Goal: Task Accomplishment & Management: Manage account settings

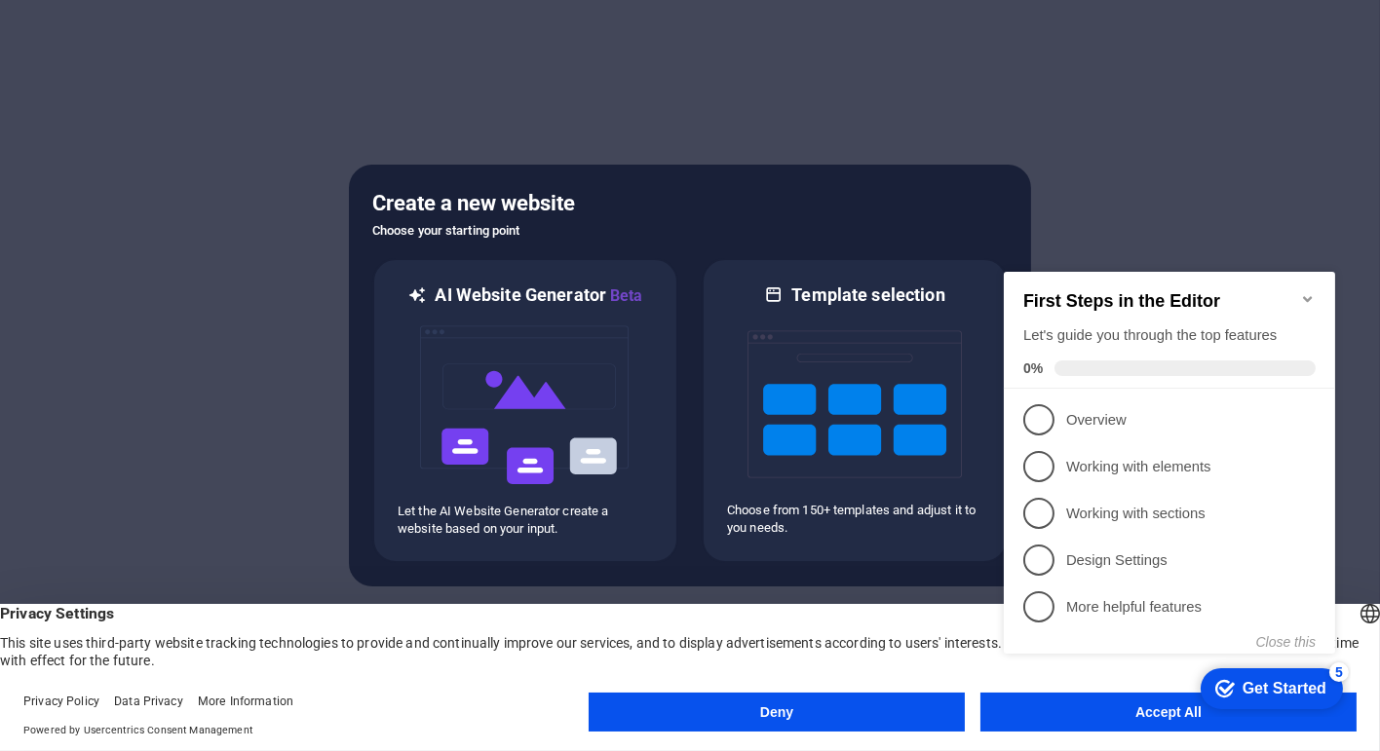
click at [1306, 290] on icon "Minimize checklist" at bounding box center [1307, 298] width 16 height 16
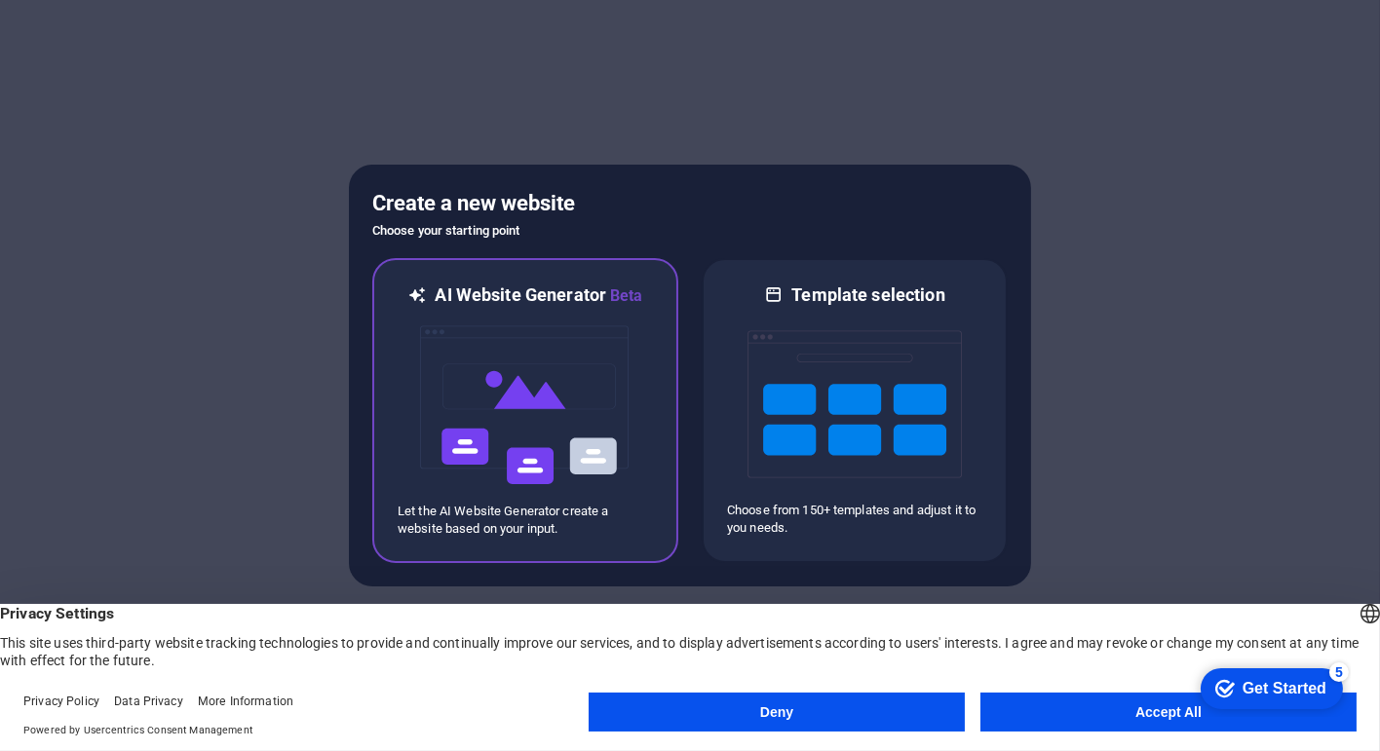
click at [603, 516] on p "Let the AI Website Generator create a website based on your input." at bounding box center [525, 520] width 255 height 35
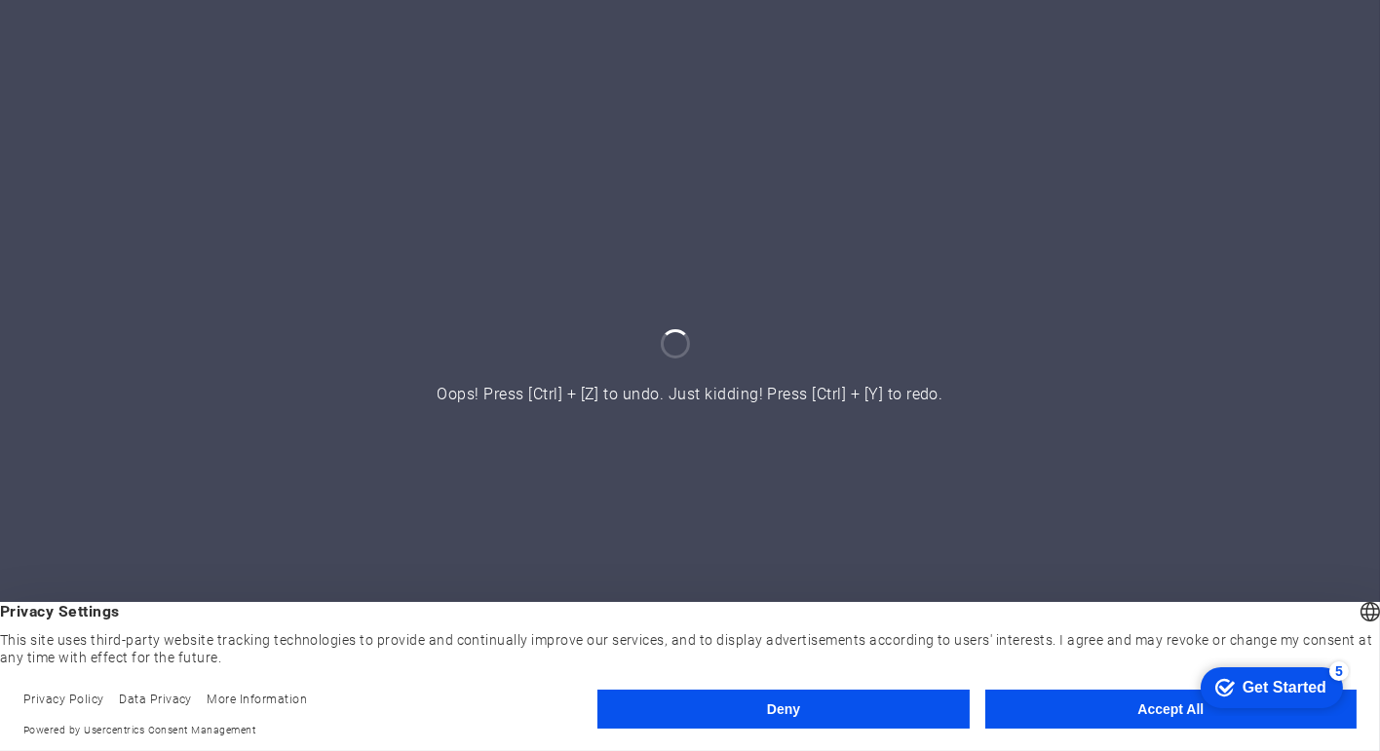
click at [1104, 718] on button "Accept All" at bounding box center [1170, 709] width 371 height 39
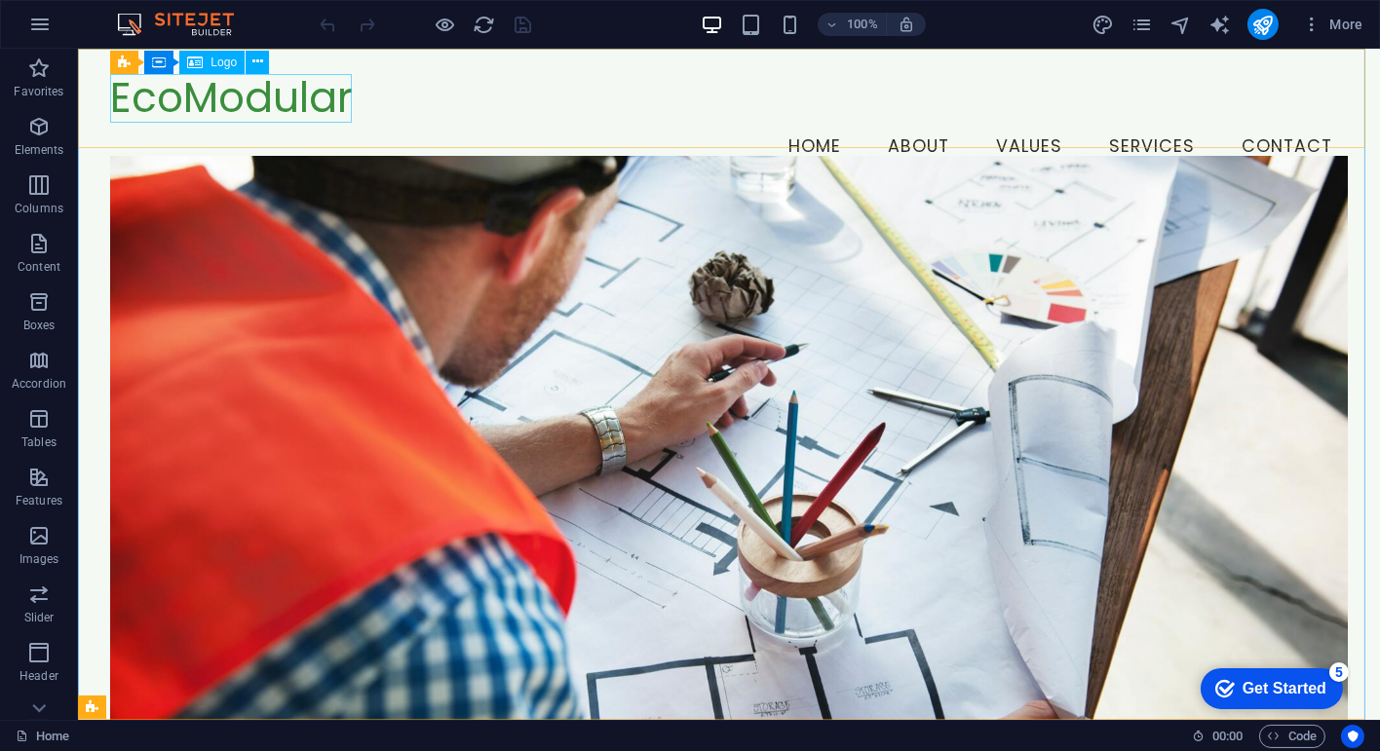
click at [215, 64] on span "Logo" at bounding box center [224, 63] width 26 height 12
click at [214, 59] on span "Logo" at bounding box center [224, 63] width 26 height 12
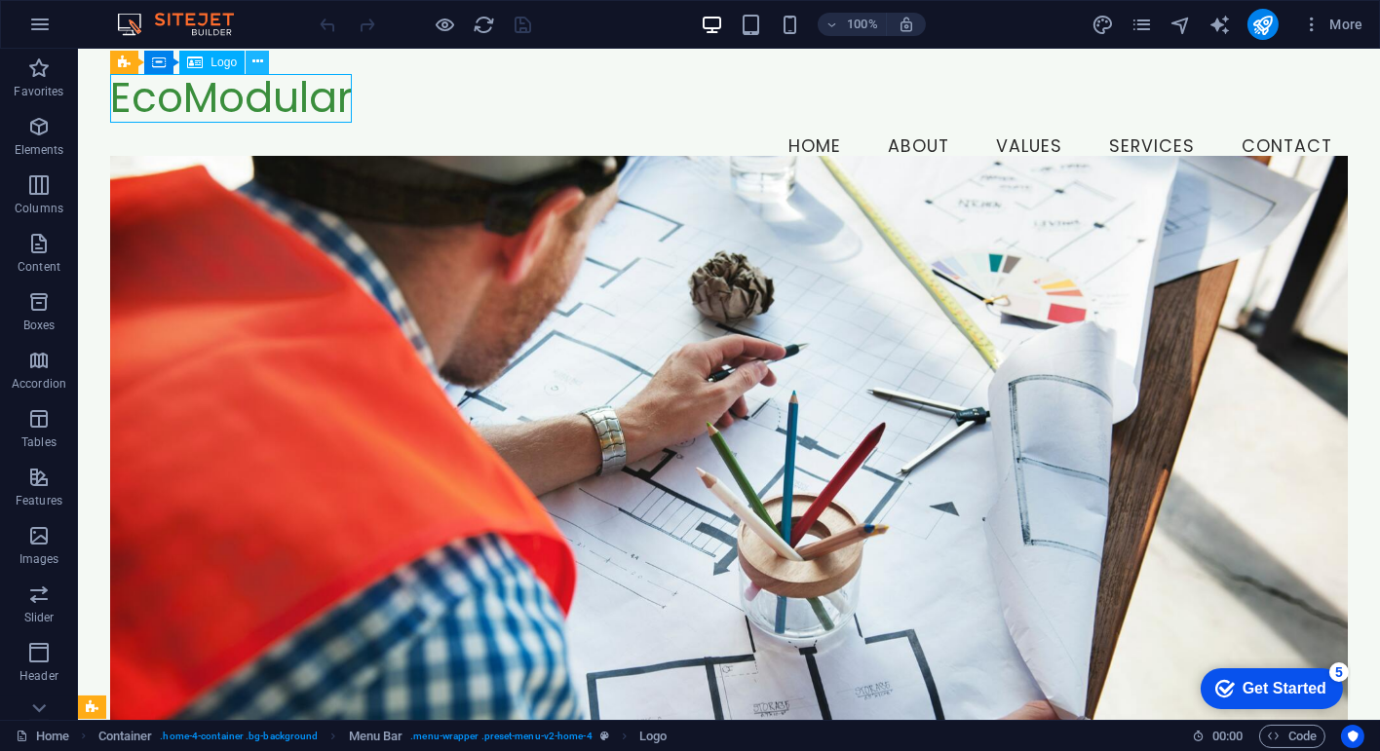
click at [256, 58] on icon at bounding box center [257, 62] width 11 height 20
click at [180, 58] on icon at bounding box center [178, 61] width 11 height 20
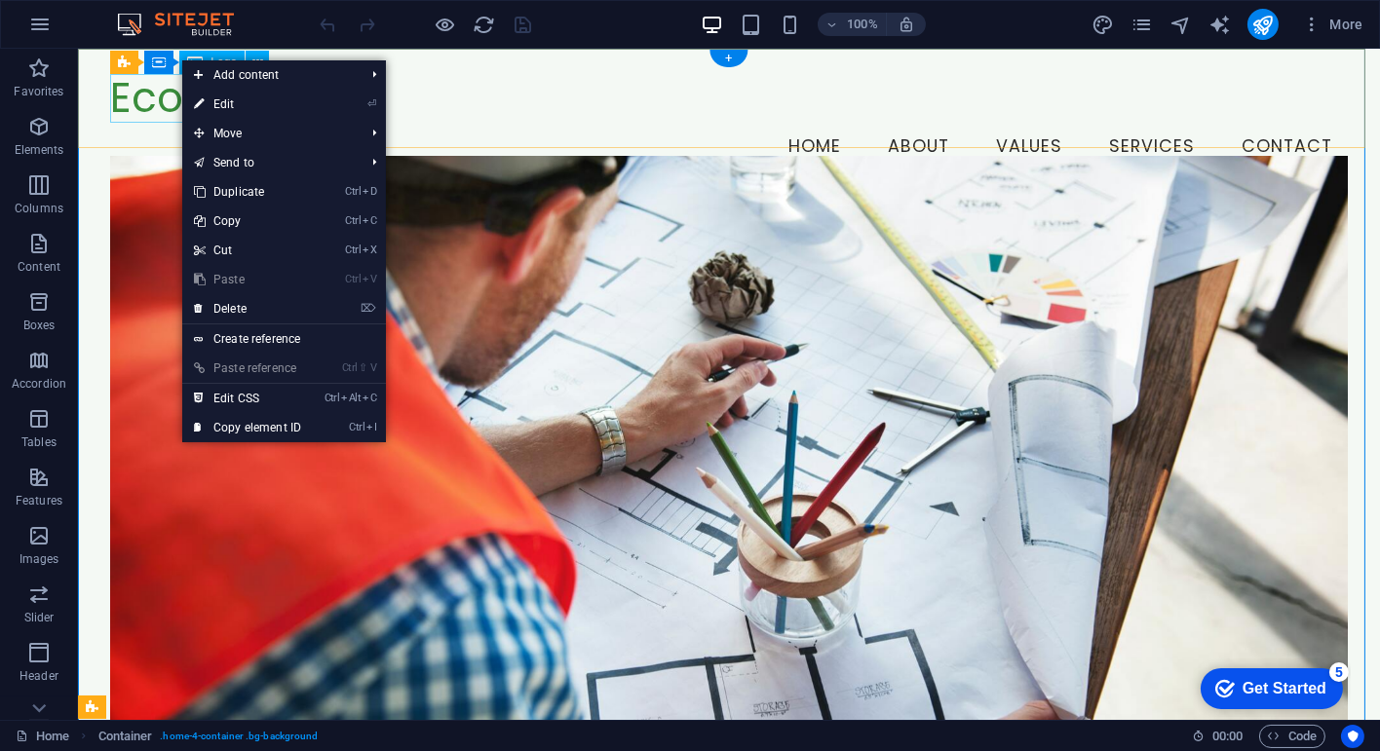
click at [146, 96] on div "EcoModular" at bounding box center [728, 99] width 1237 height 50
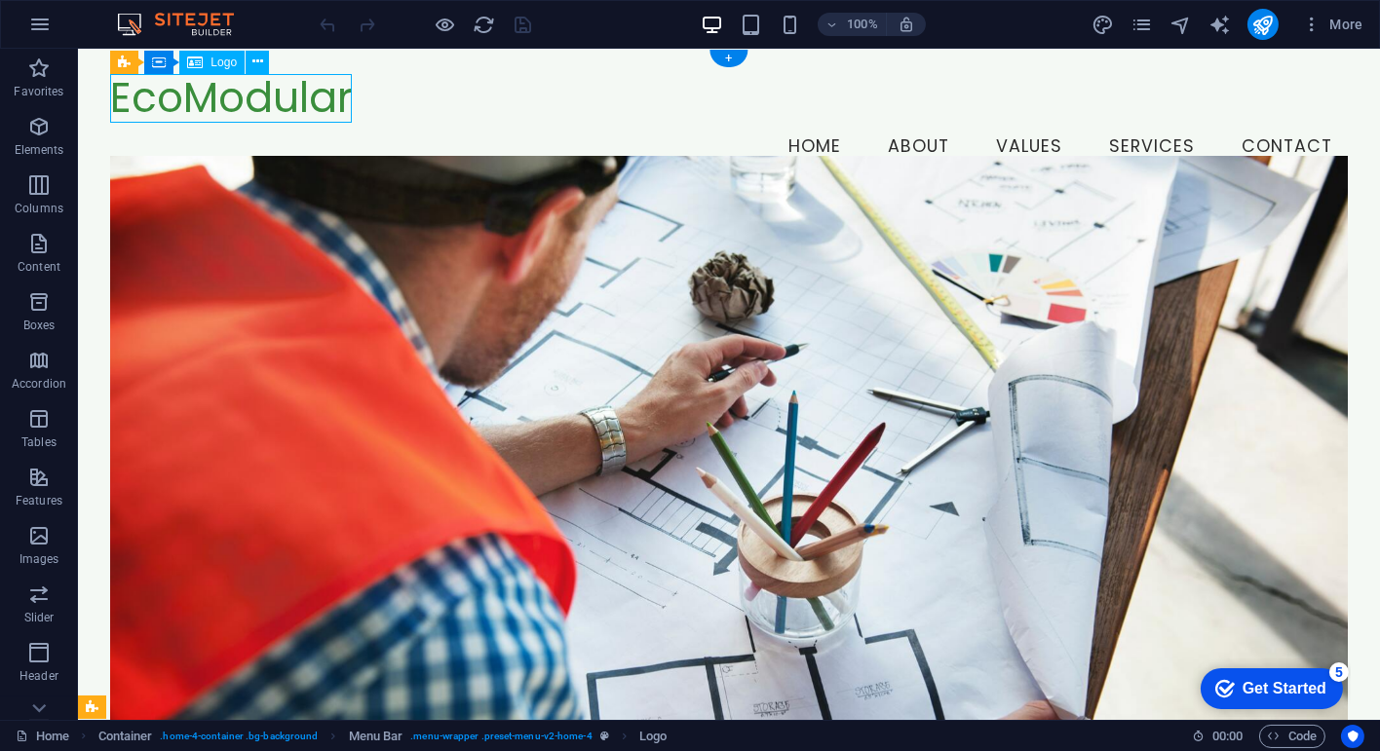
click at [172, 102] on div "EcoModular" at bounding box center [728, 99] width 1237 height 50
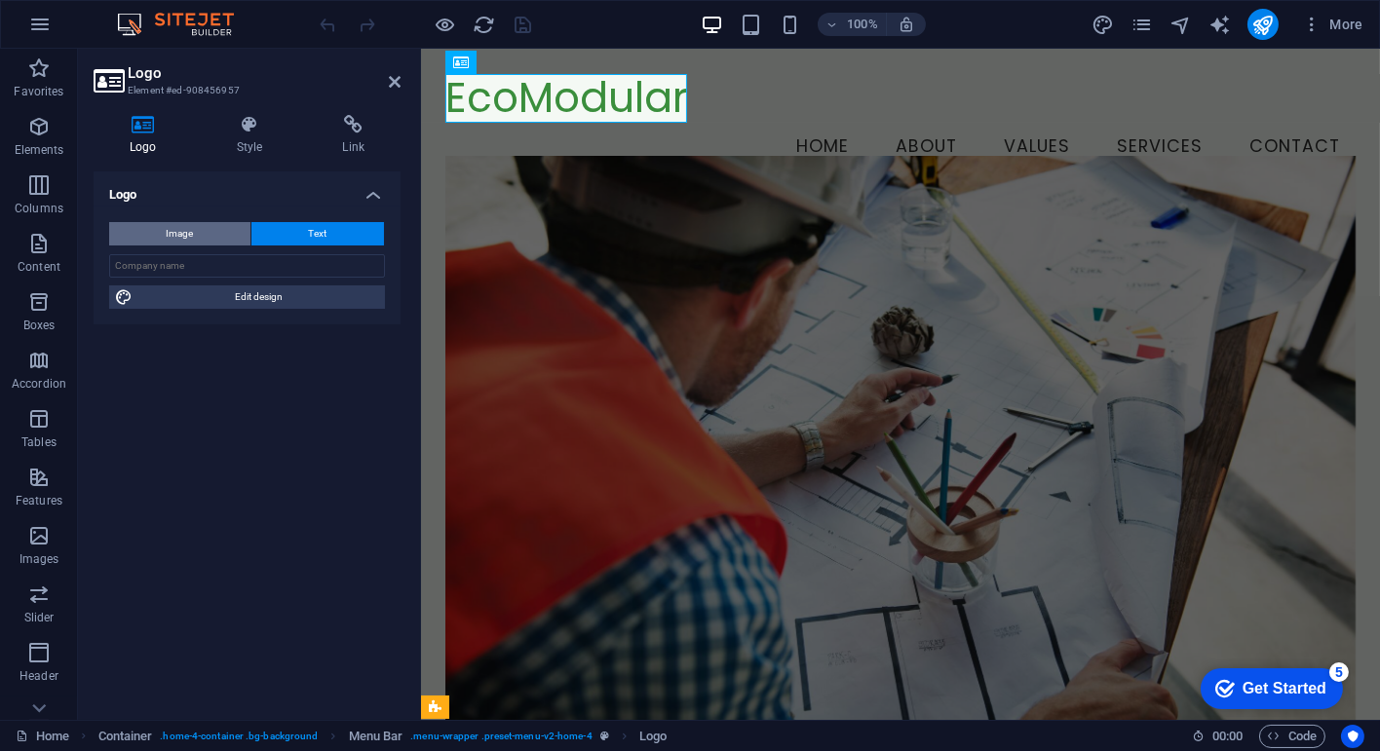
click at [189, 234] on span "Image" at bounding box center [180, 233] width 27 height 23
select select "DISABLED_OPTION_VALUE"
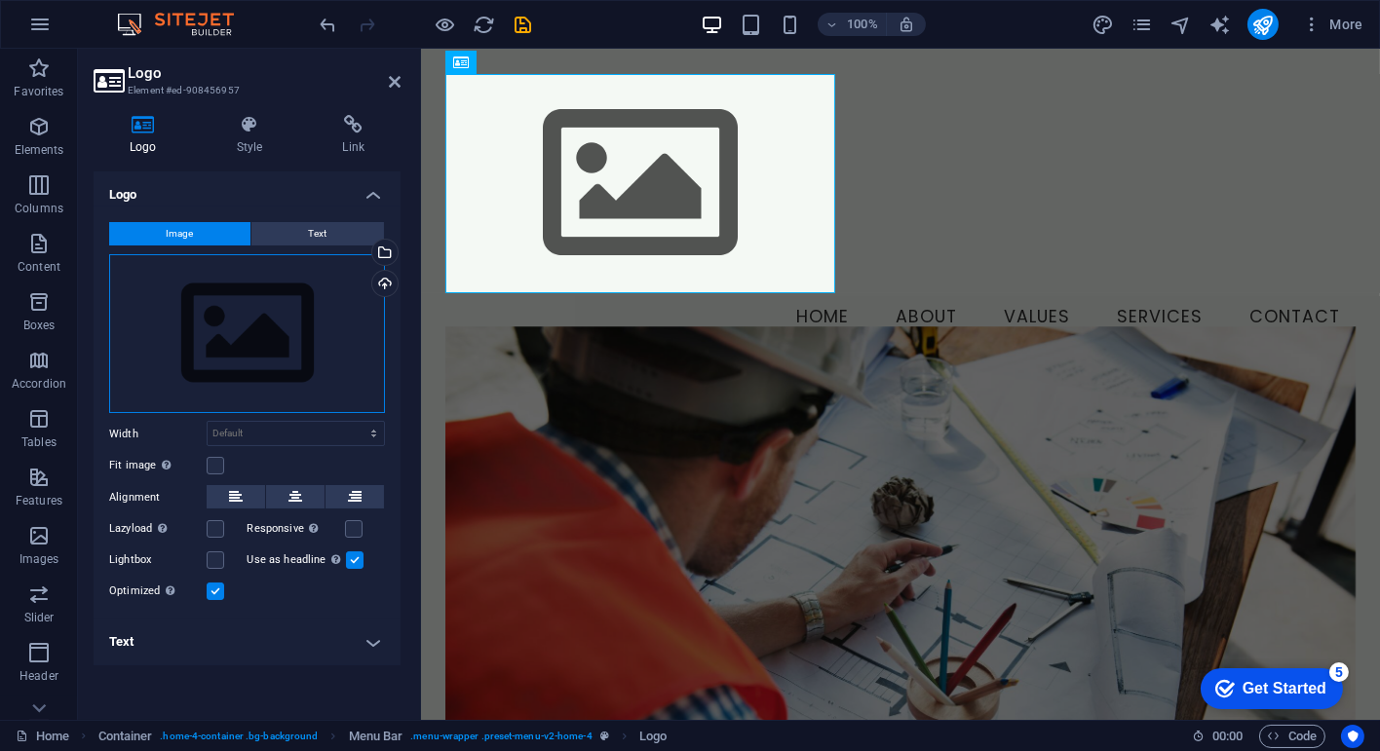
click at [256, 320] on div "Drag files here, click to choose files or select files from Files or our free s…" at bounding box center [247, 334] width 276 height 160
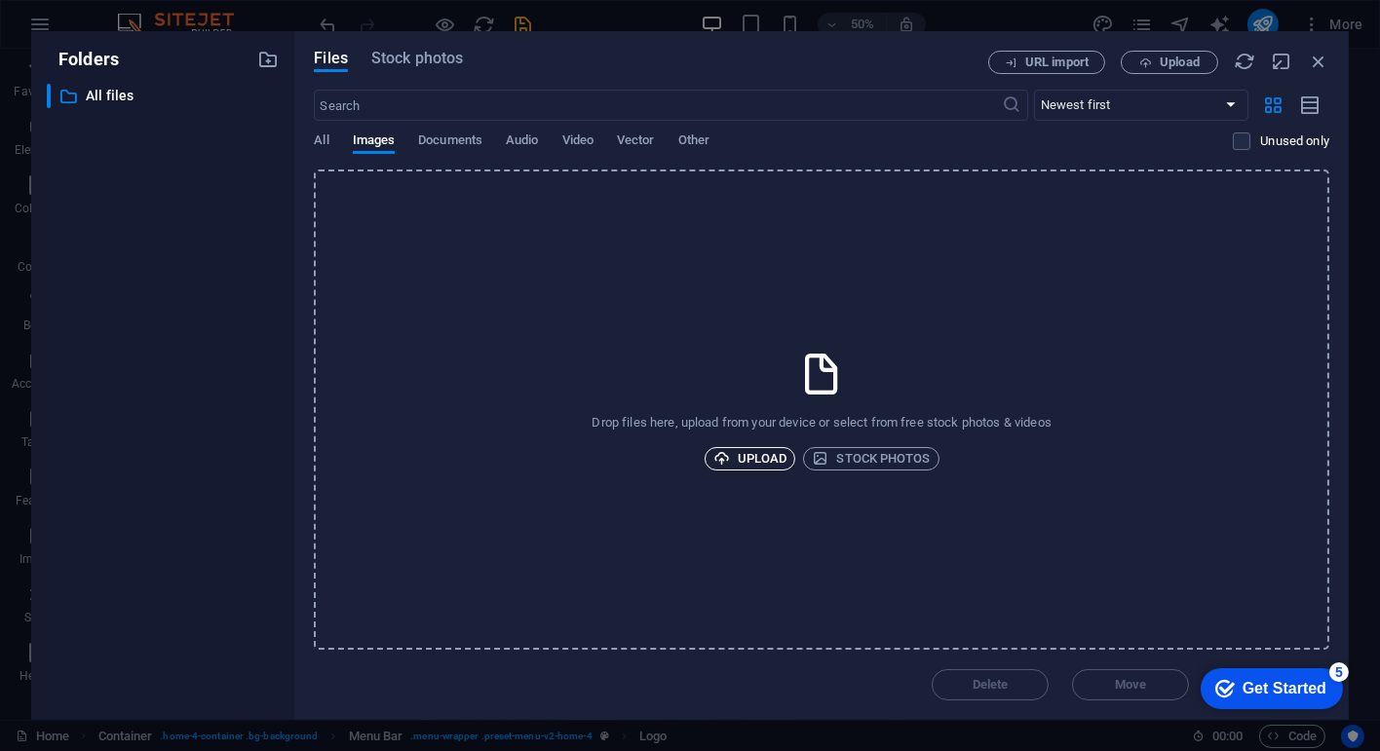
click at [760, 462] on span "Upload" at bounding box center [750, 458] width 74 height 23
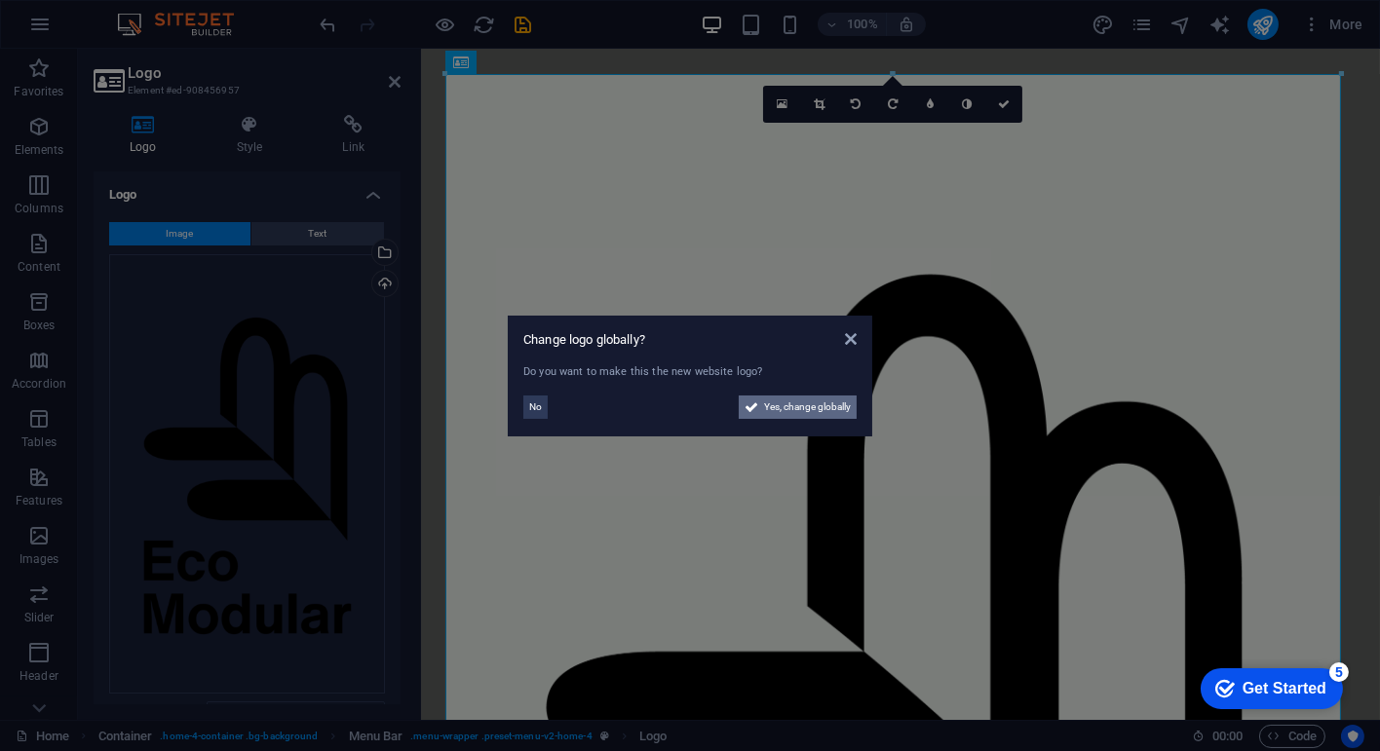
click at [814, 409] on span "Yes, change globally" at bounding box center [807, 407] width 87 height 23
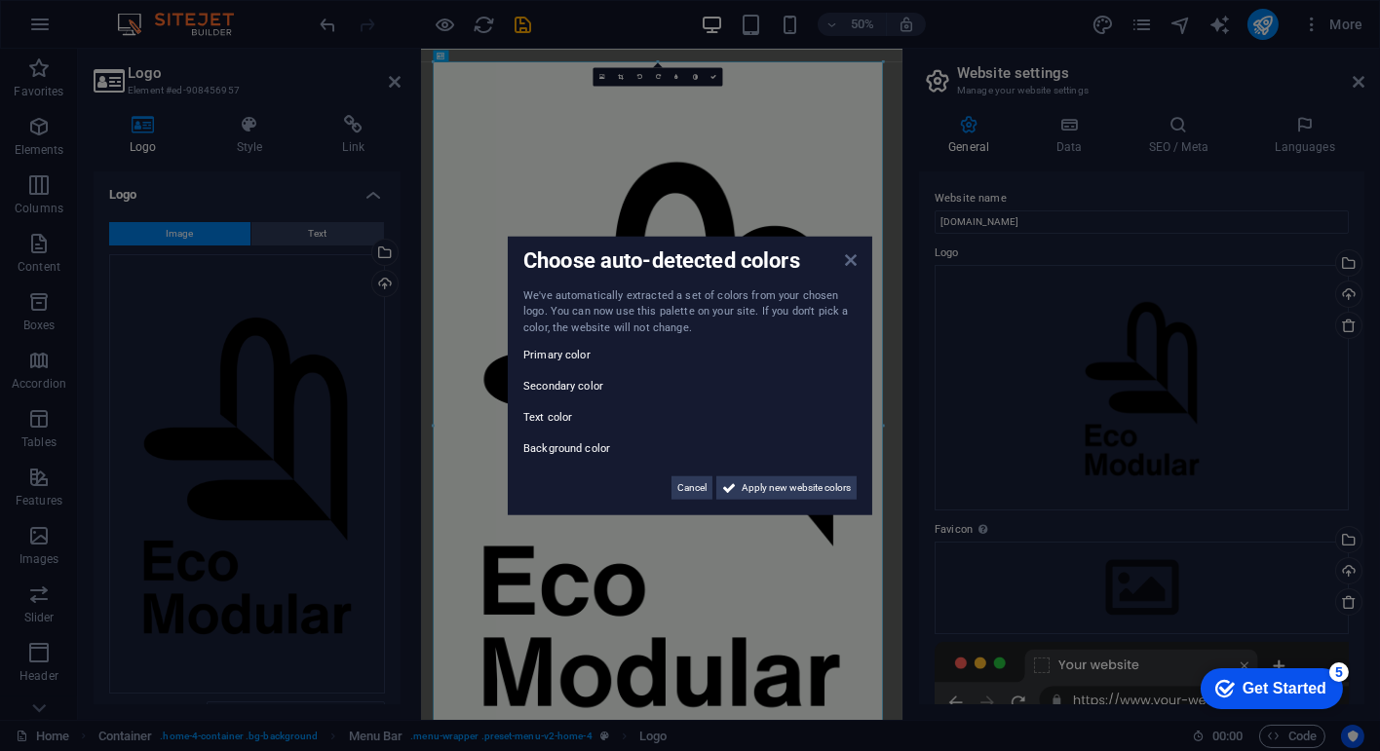
click at [851, 259] on icon at bounding box center [851, 259] width 12 height 16
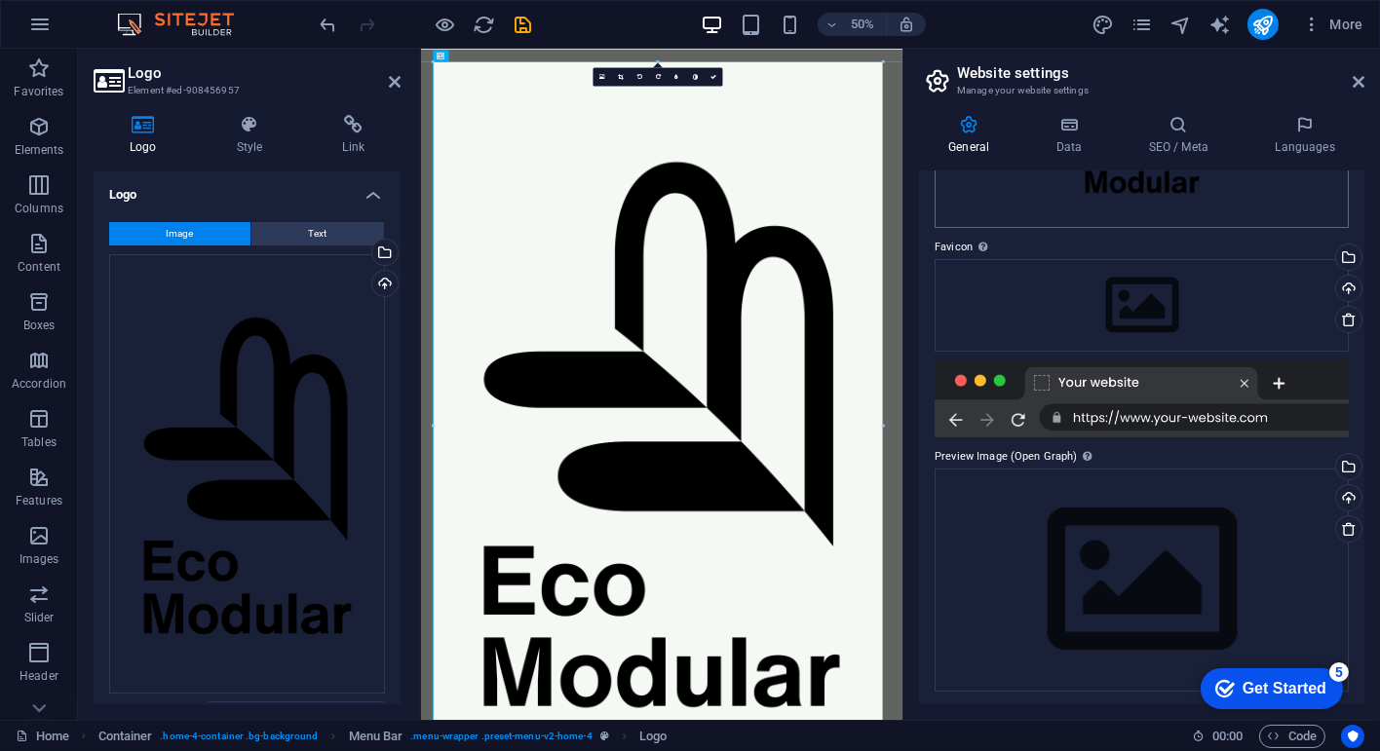
scroll to position [285, 0]
click at [1271, 689] on div "Get Started" at bounding box center [1284, 688] width 84 height 18
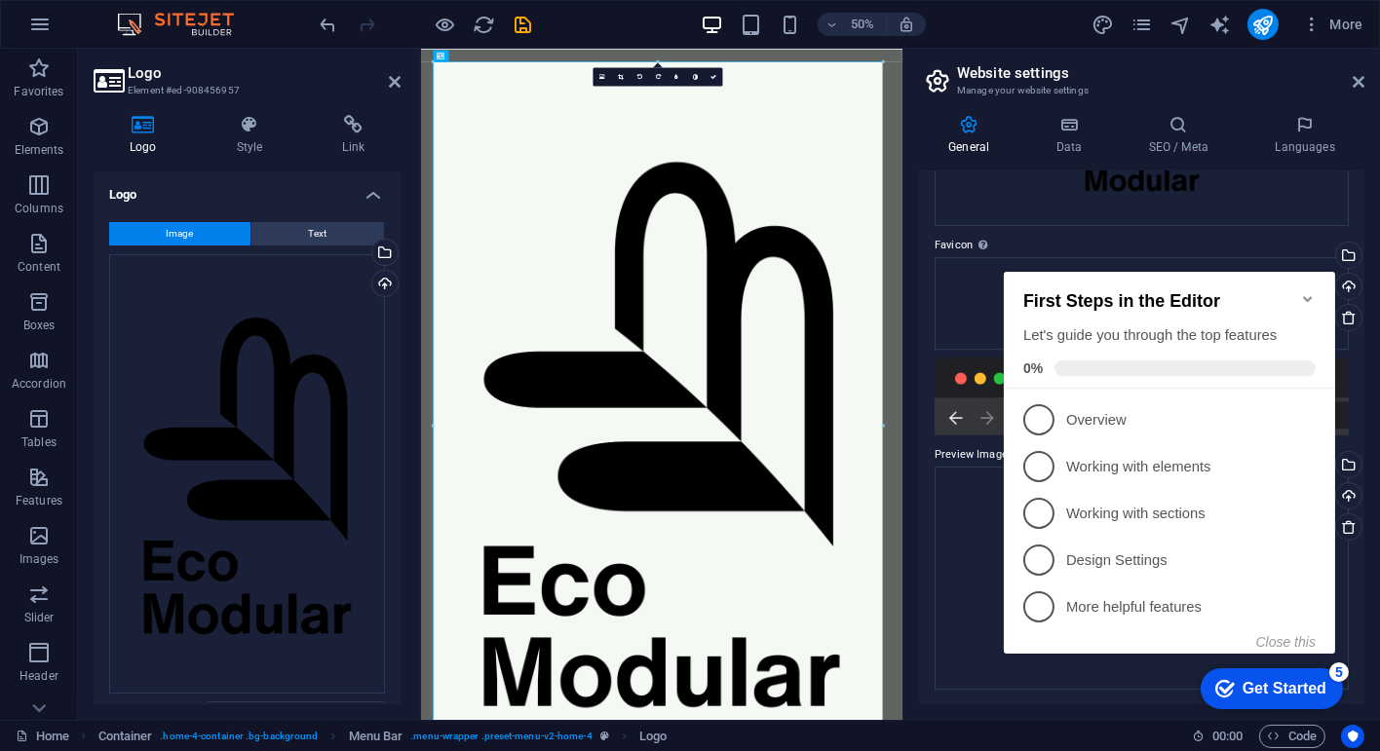
click at [1271, 689] on div "Get Started" at bounding box center [1284, 688] width 84 height 18
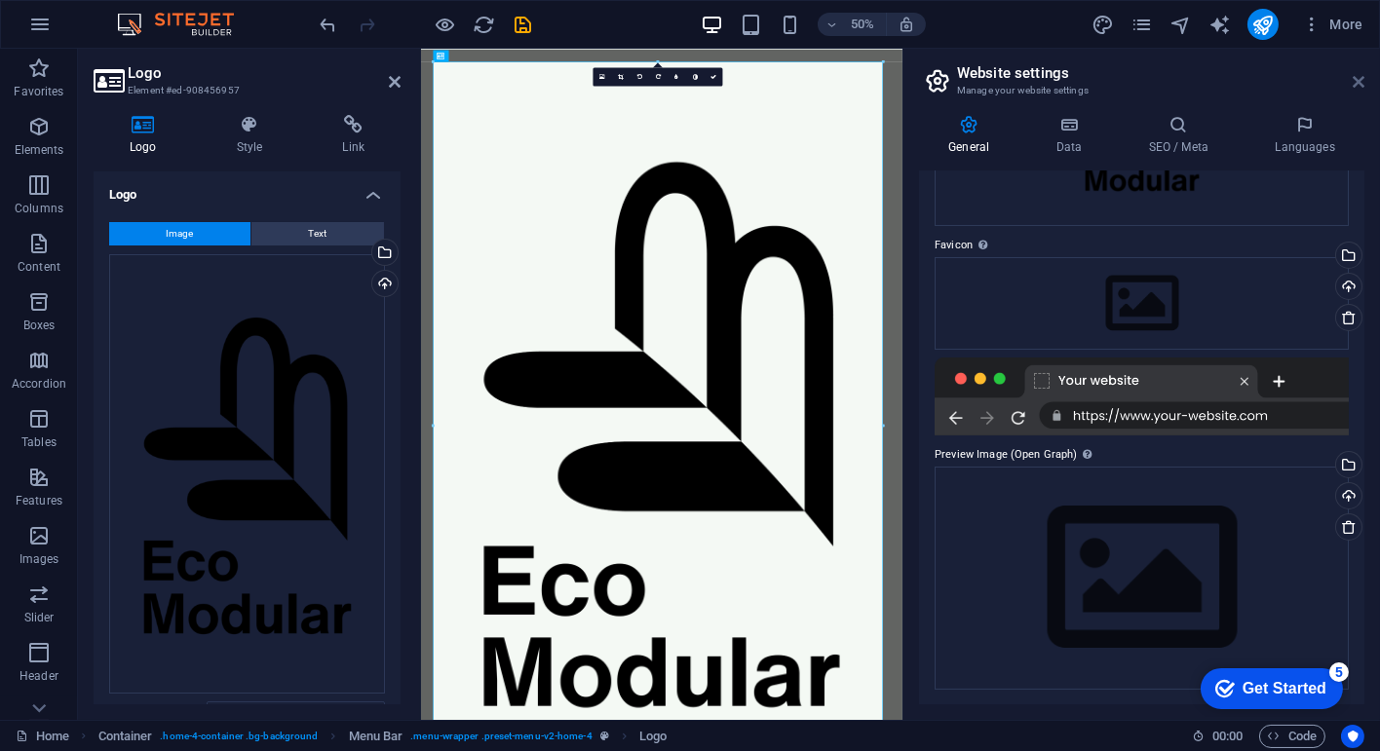
click at [1356, 81] on icon at bounding box center [1359, 82] width 12 height 16
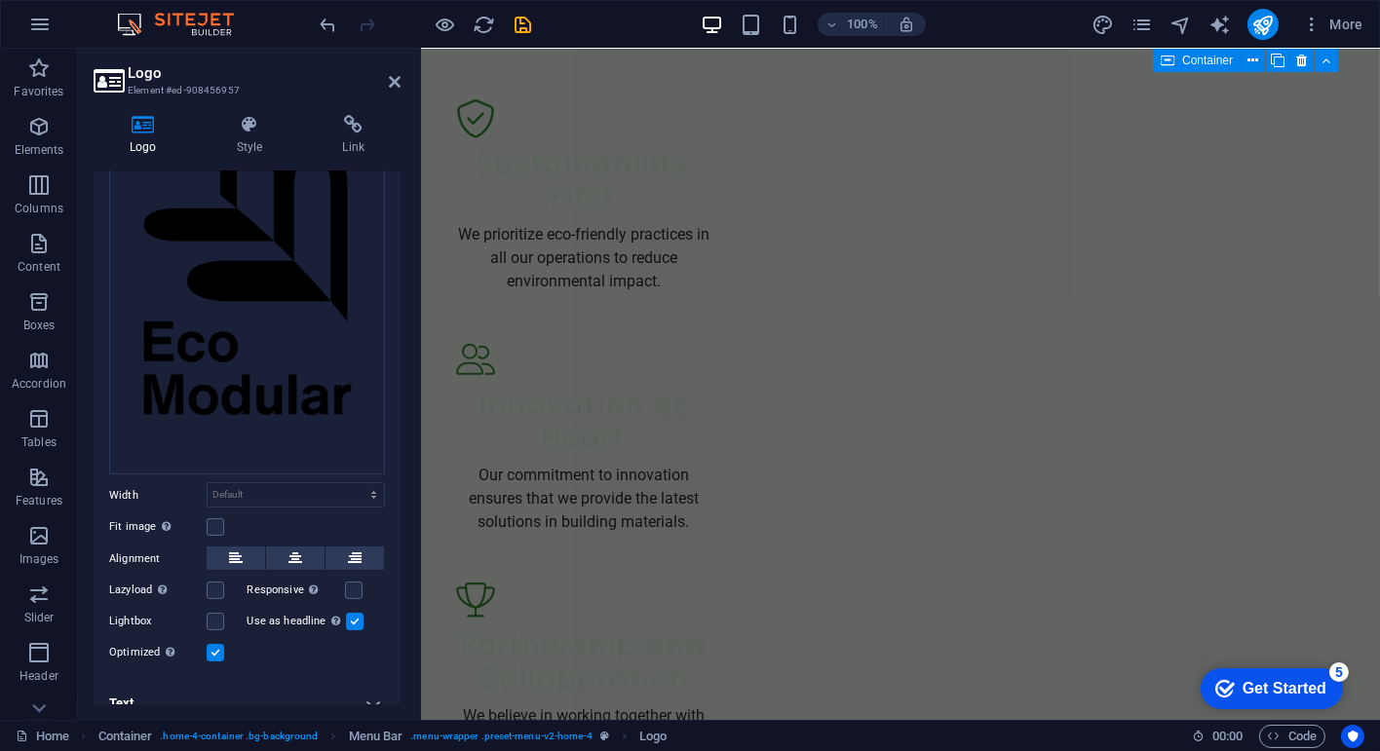
scroll to position [235, 0]
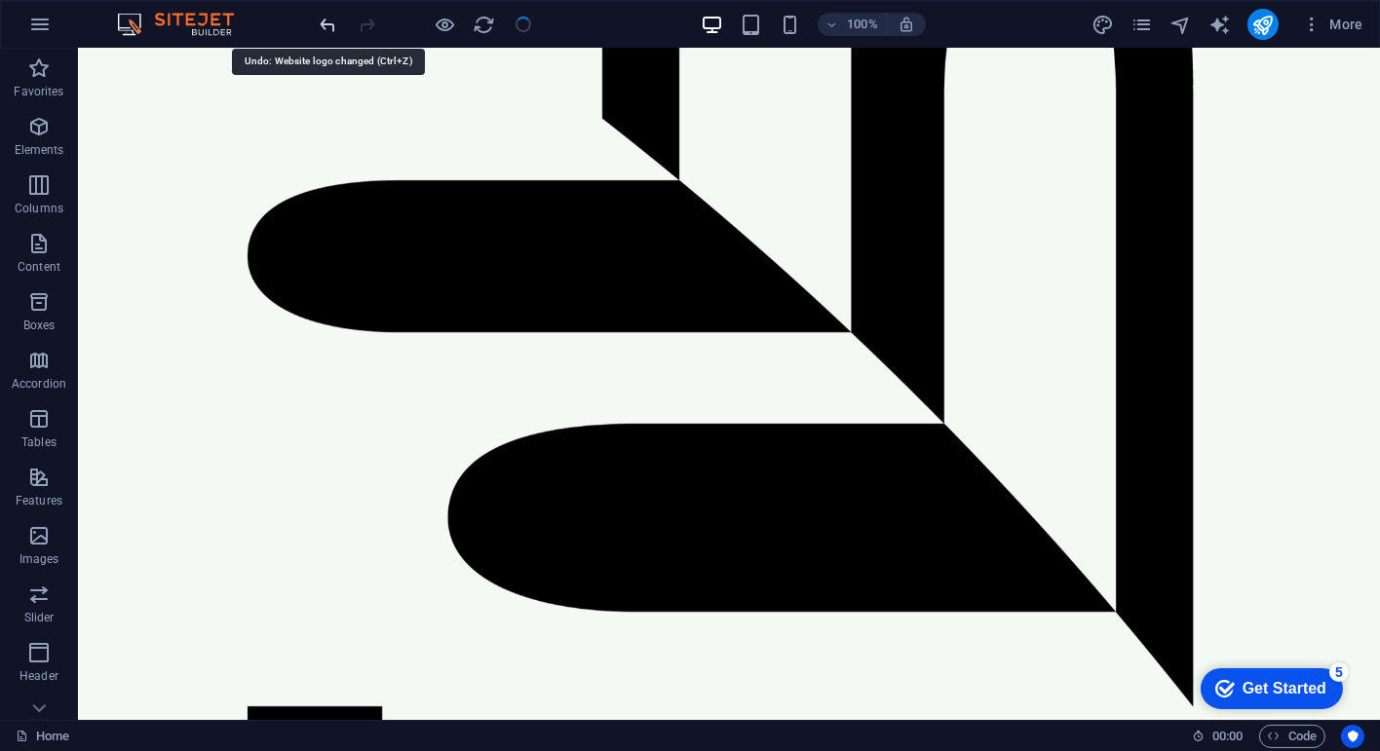
click at [213, 17] on img at bounding box center [185, 24] width 146 height 23
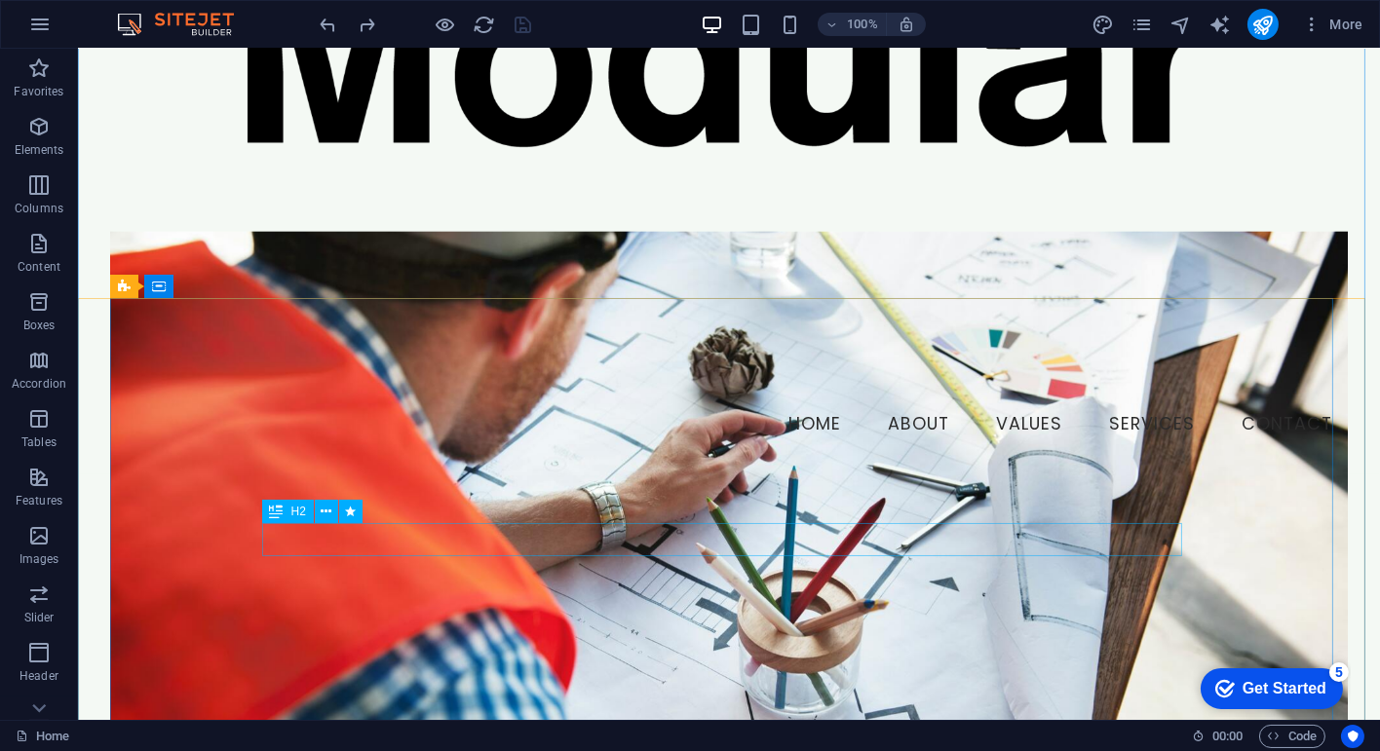
scroll to position [1263, 0]
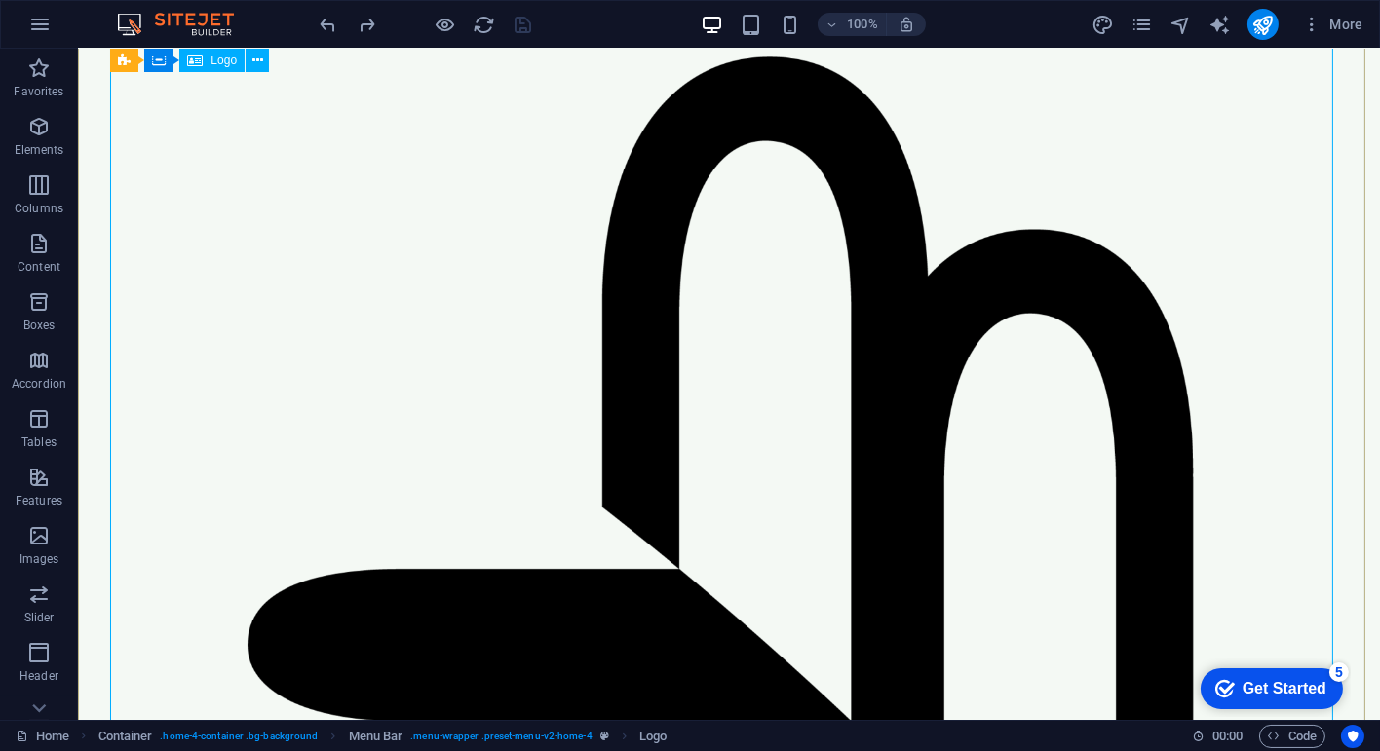
scroll to position [288, 0]
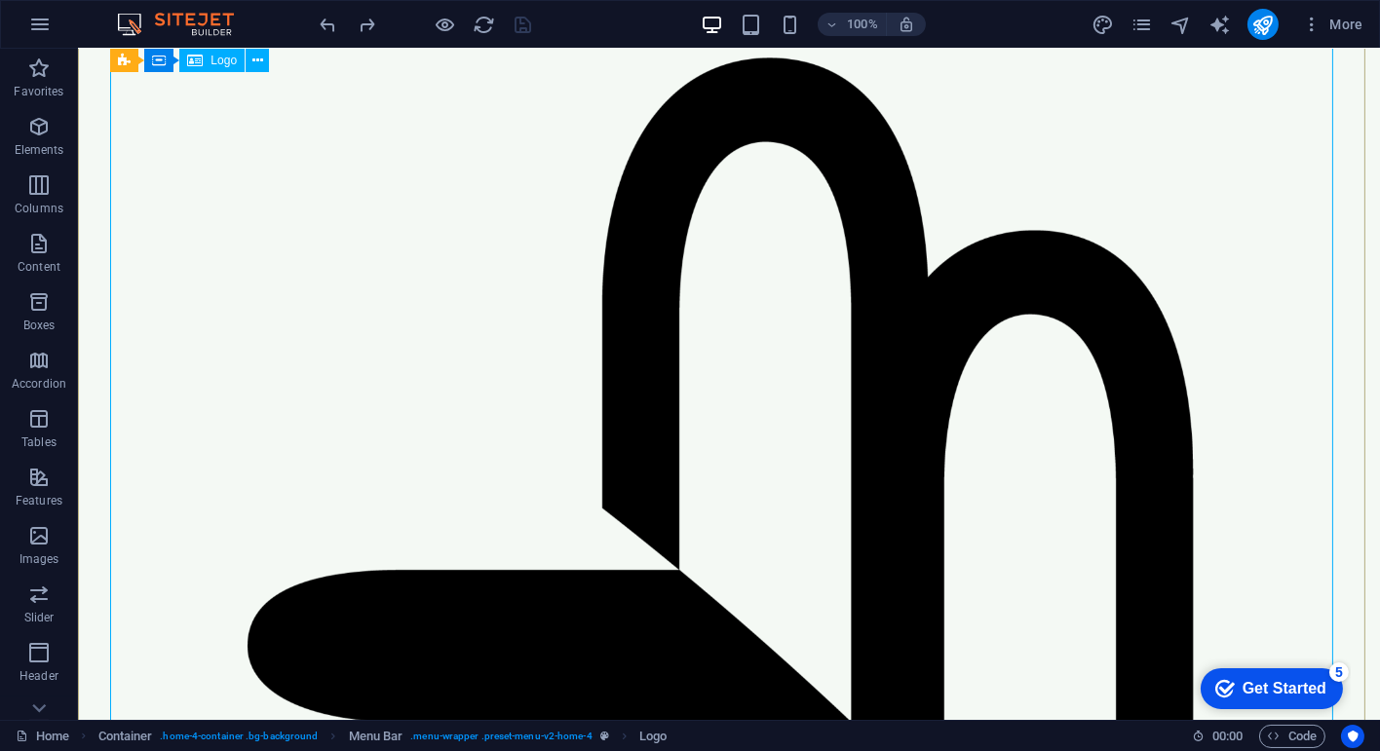
click at [214, 63] on span "Logo" at bounding box center [224, 61] width 26 height 12
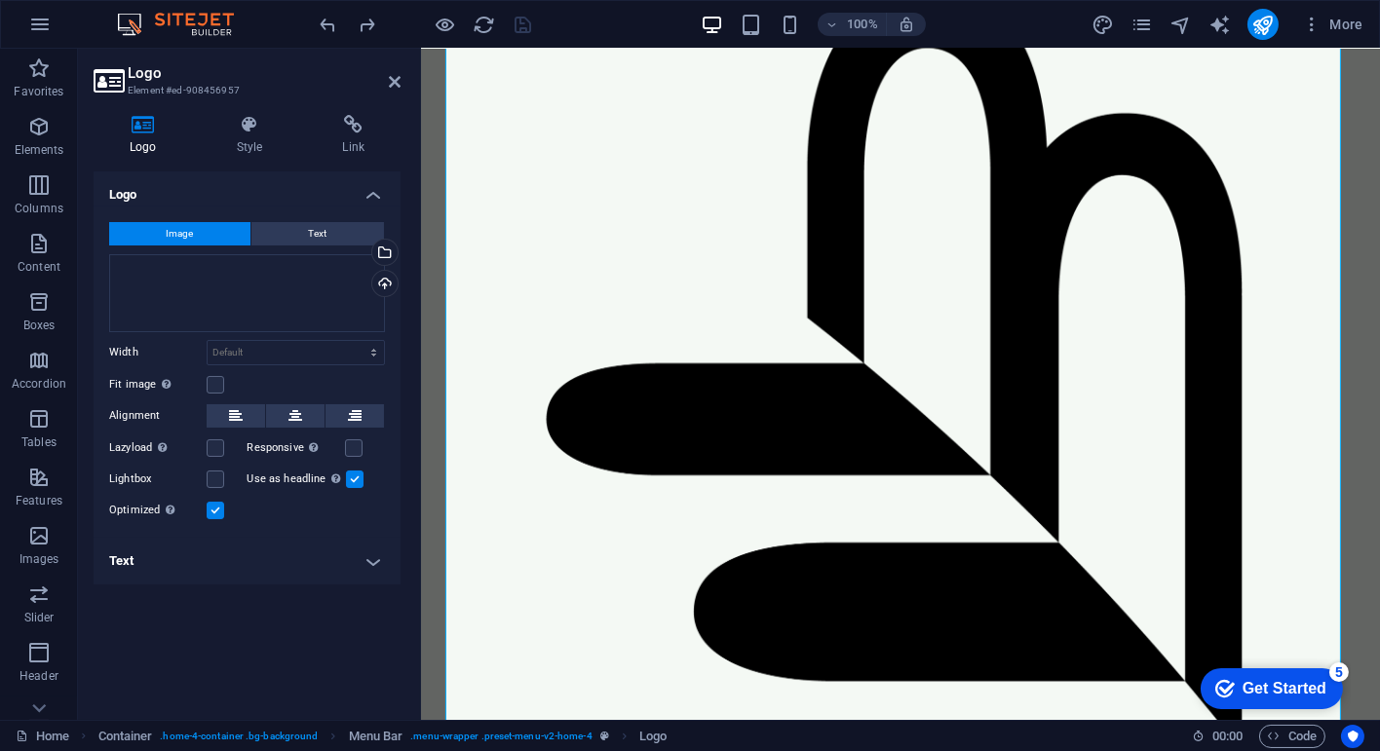
click at [230, 83] on h3 "Element #ed-908456957" at bounding box center [245, 91] width 234 height 18
click at [243, 313] on div "Drag files here, click to choose files or select files from Files or our free s…" at bounding box center [247, 293] width 276 height 78
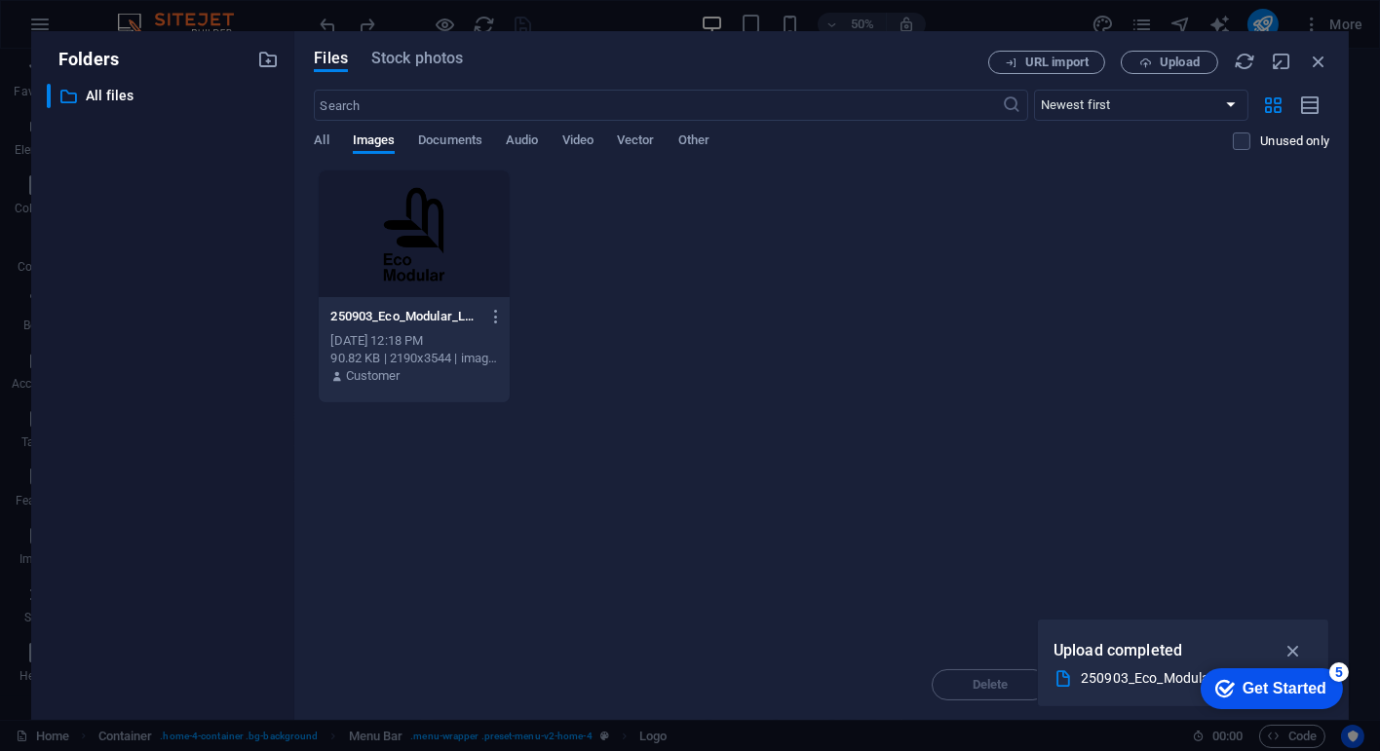
click at [383, 221] on div at bounding box center [414, 234] width 190 height 127
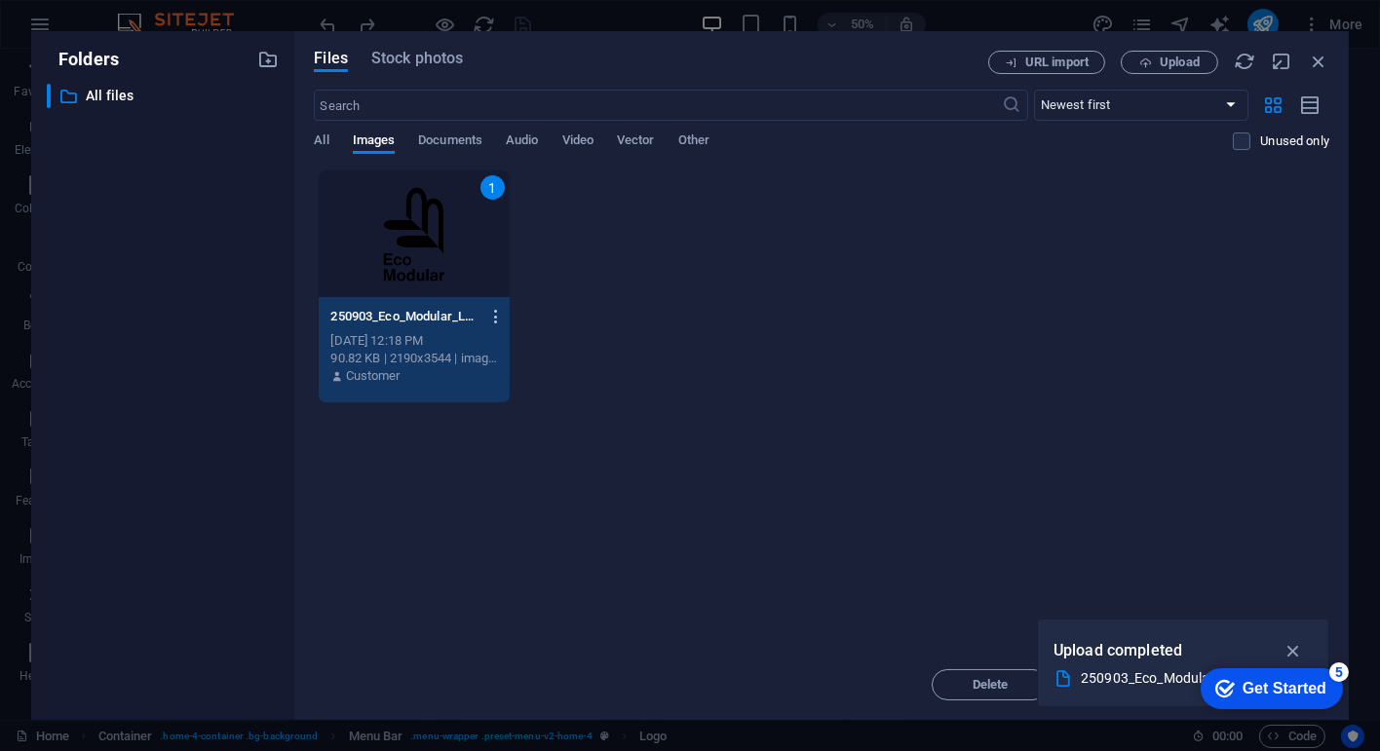
click at [495, 315] on icon "button" at bounding box center [496, 317] width 19 height 18
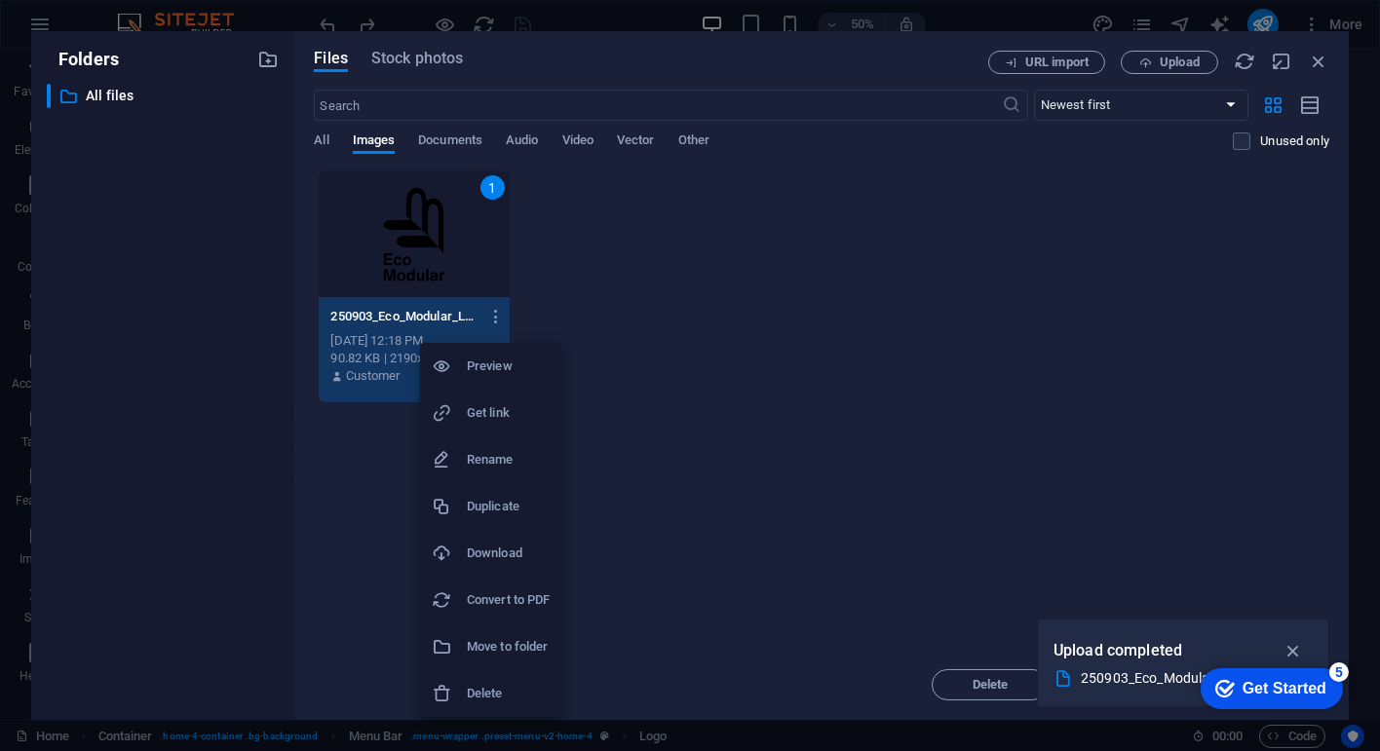
click at [629, 365] on div at bounding box center [690, 375] width 1380 height 751
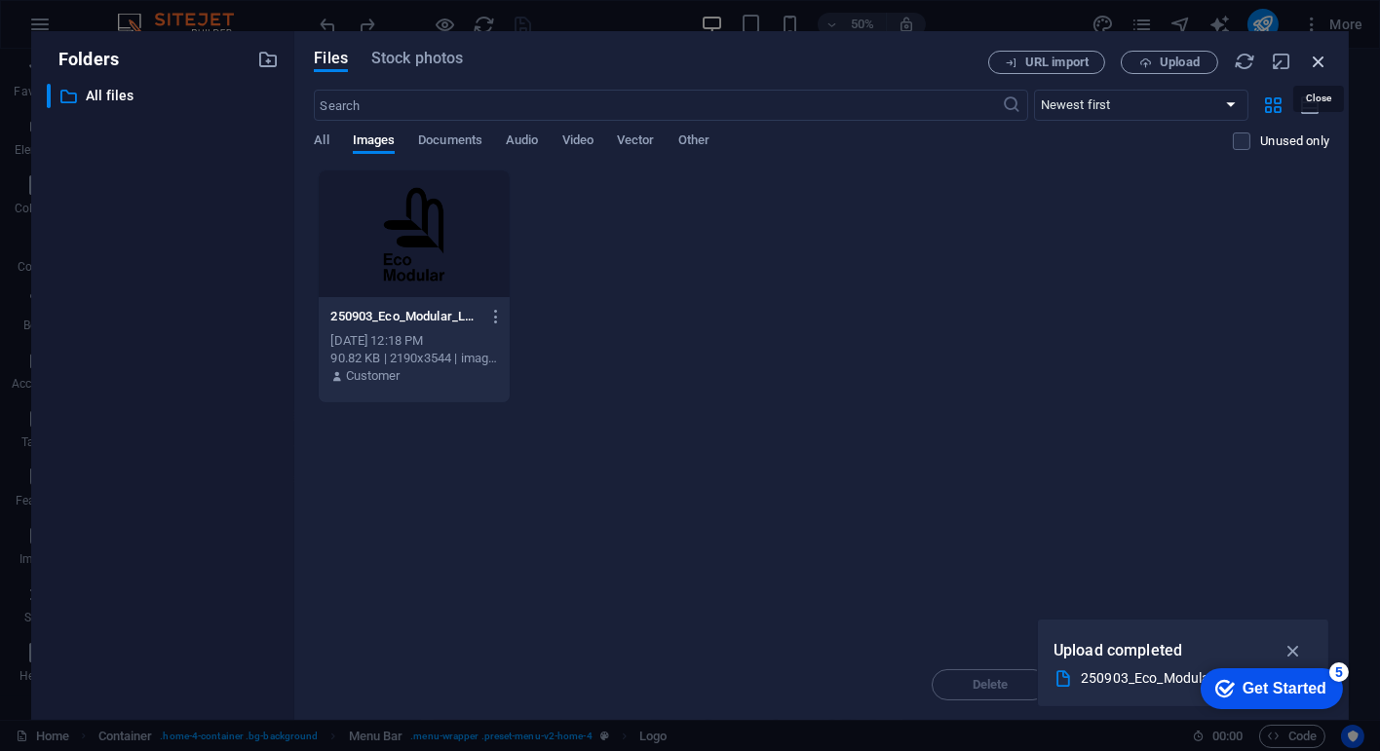
click at [1317, 63] on icon "button" at bounding box center [1318, 61] width 21 height 21
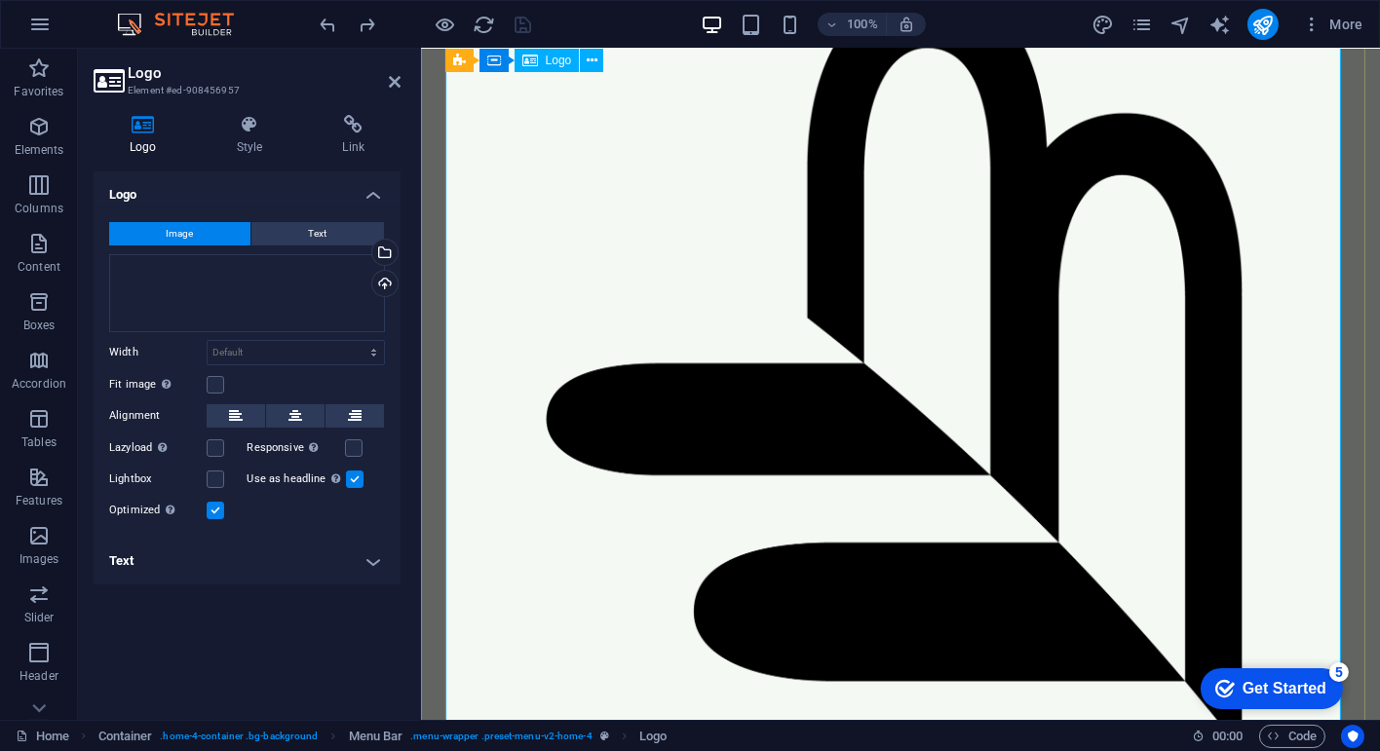
click at [580, 238] on div at bounding box center [899, 523] width 911 height 1475
click at [676, 347] on div at bounding box center [899, 523] width 911 height 1475
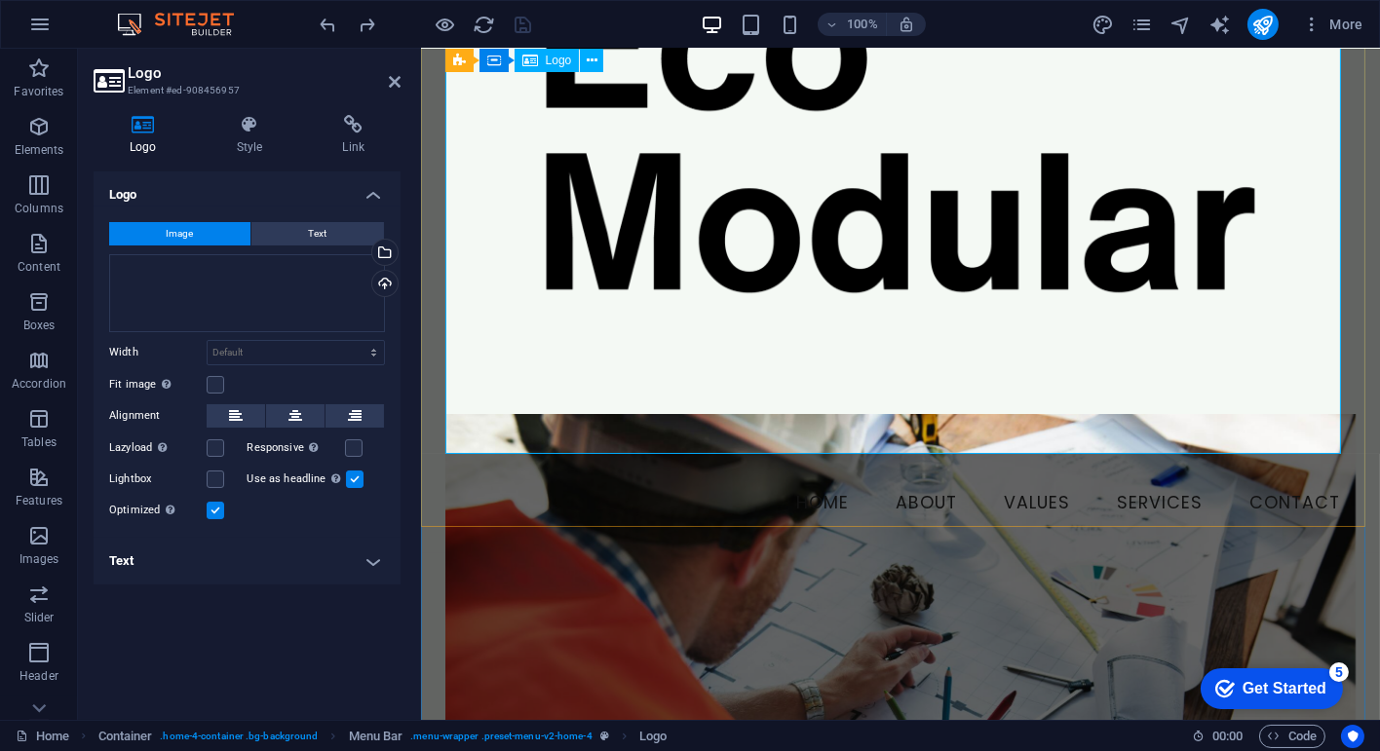
scroll to position [1360, 0]
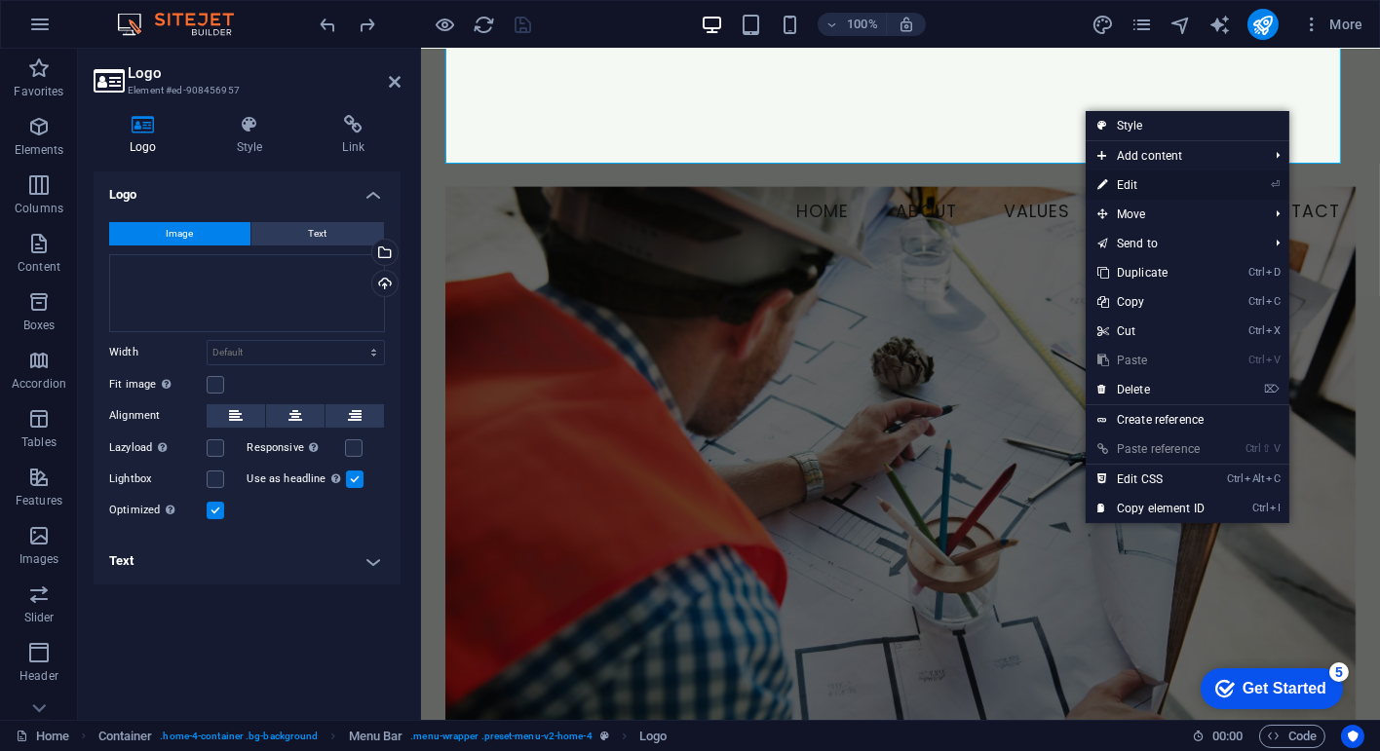
click at [1150, 183] on link "⏎ Edit" at bounding box center [1151, 185] width 131 height 29
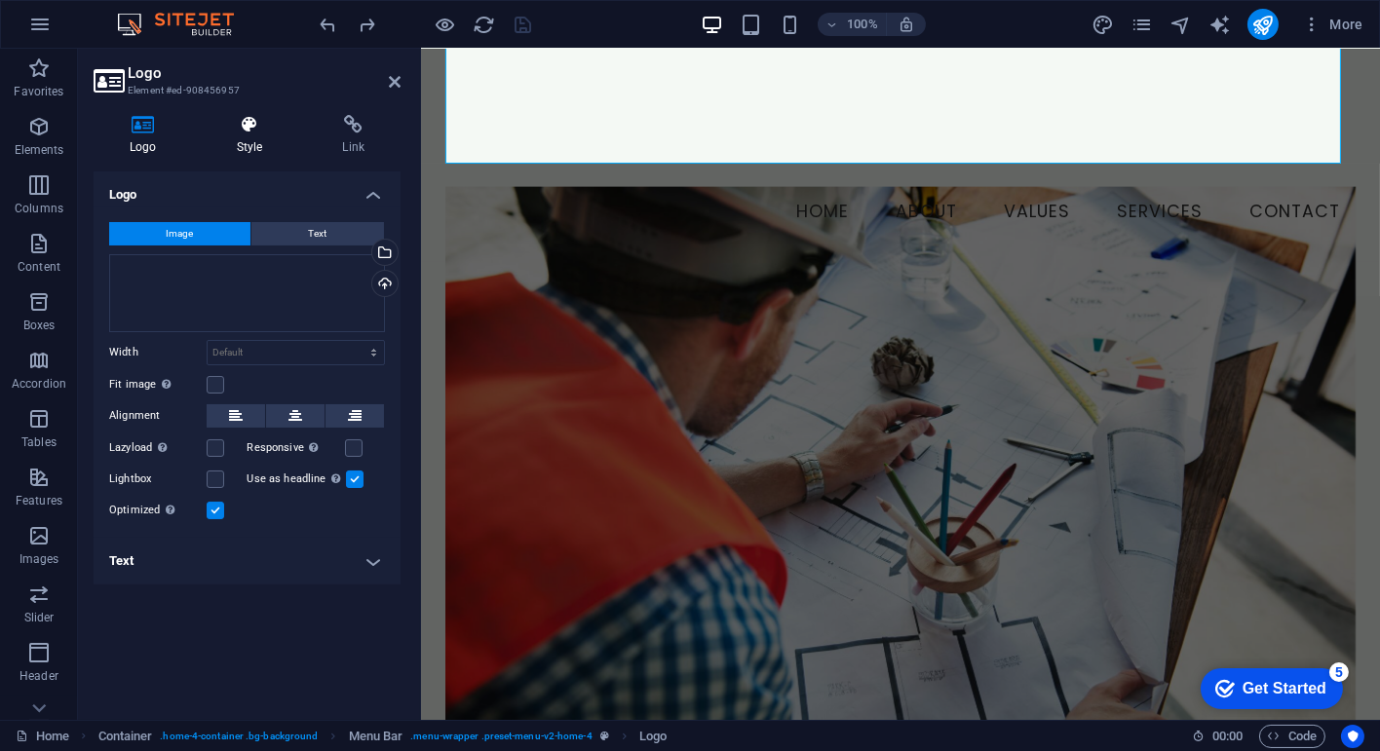
click at [250, 141] on h4 "Style" at bounding box center [254, 135] width 106 height 41
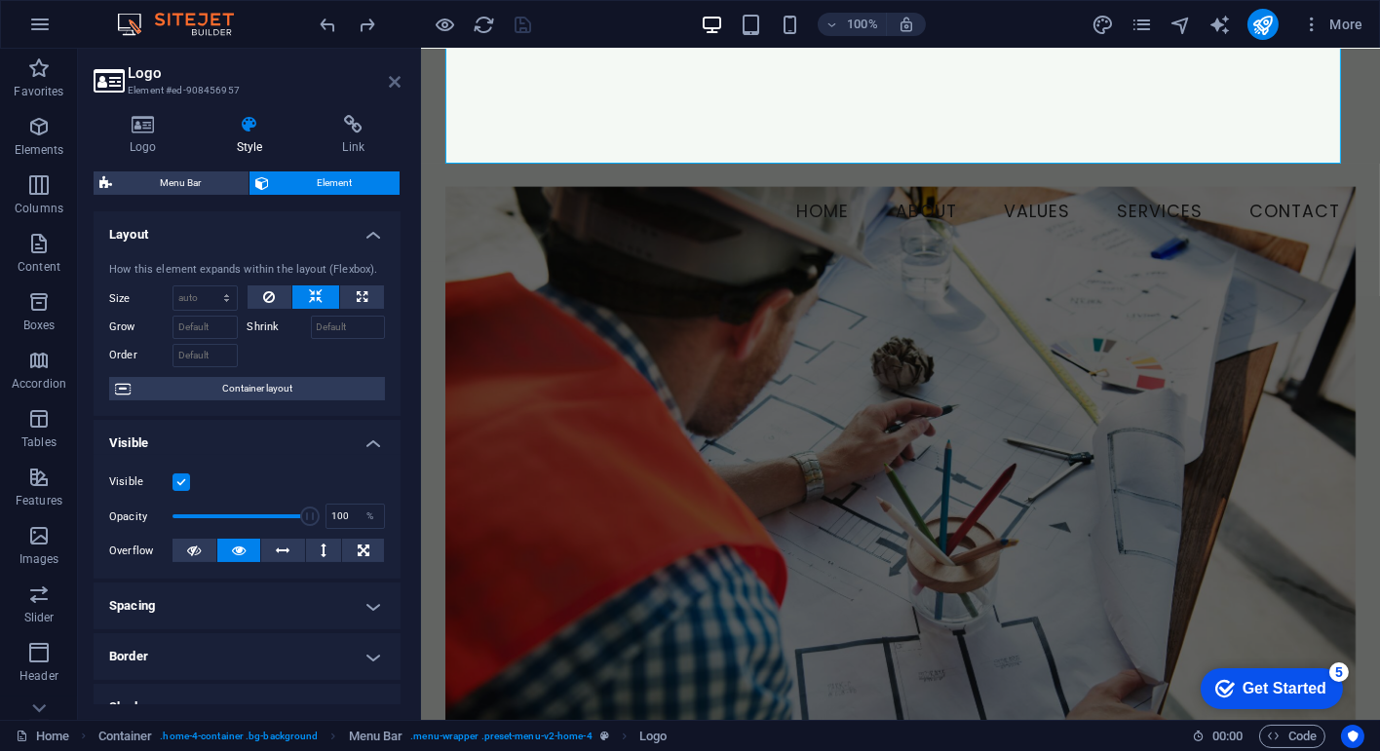
click at [392, 84] on icon at bounding box center [395, 82] width 12 height 16
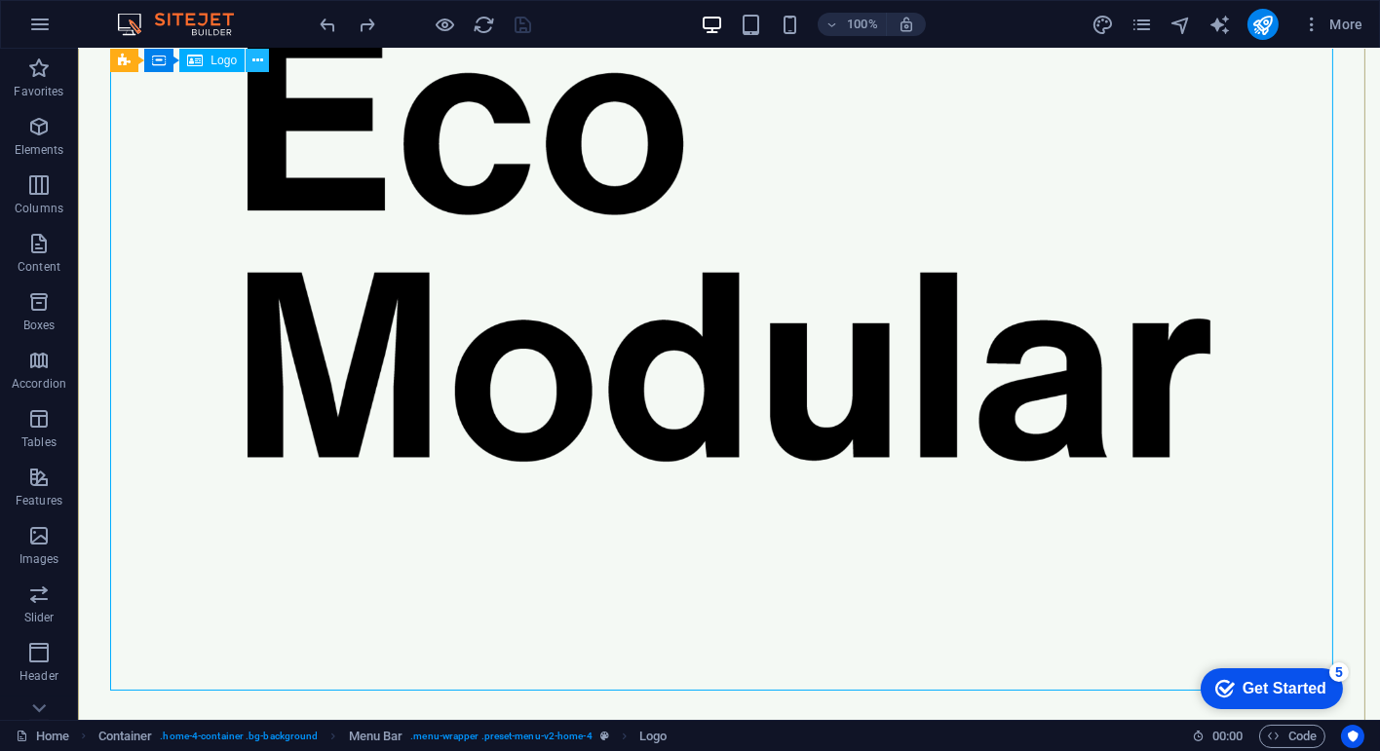
click at [254, 62] on icon at bounding box center [257, 61] width 11 height 20
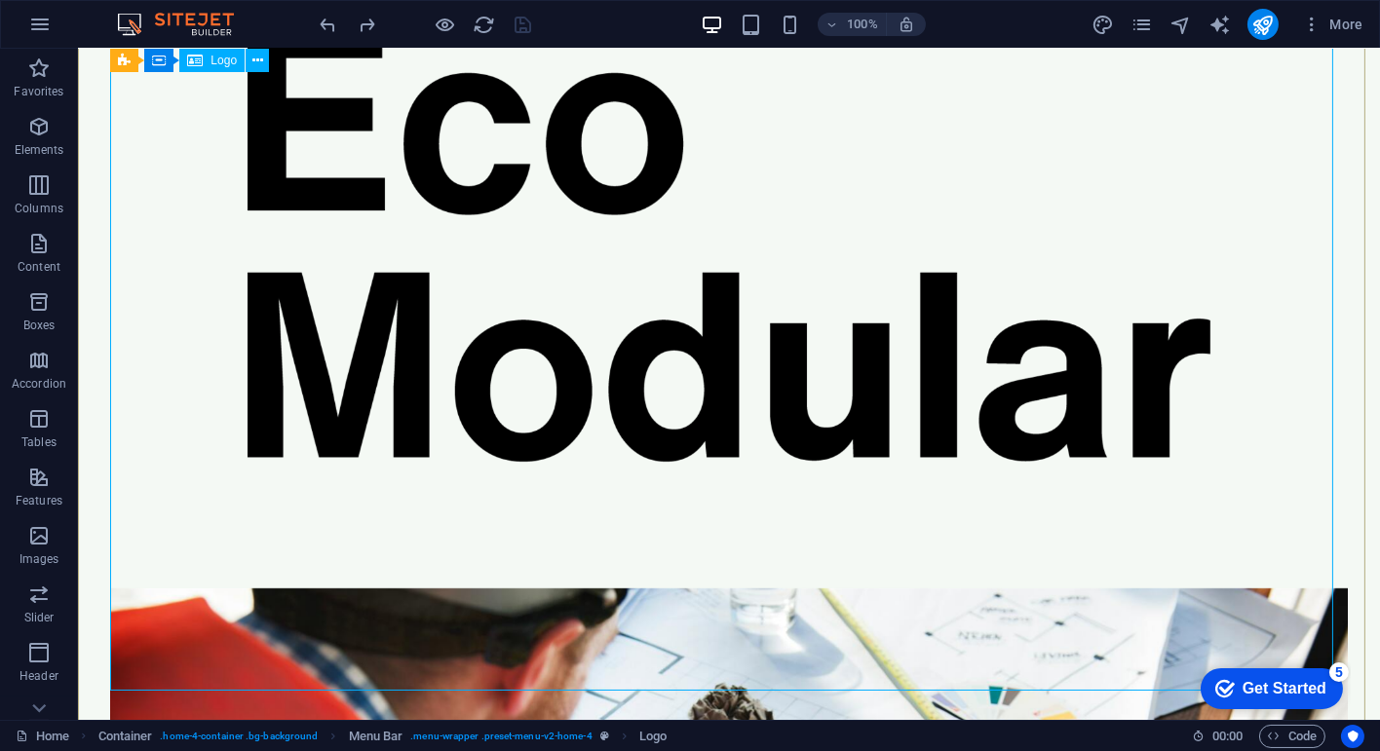
scroll to position [1848, 0]
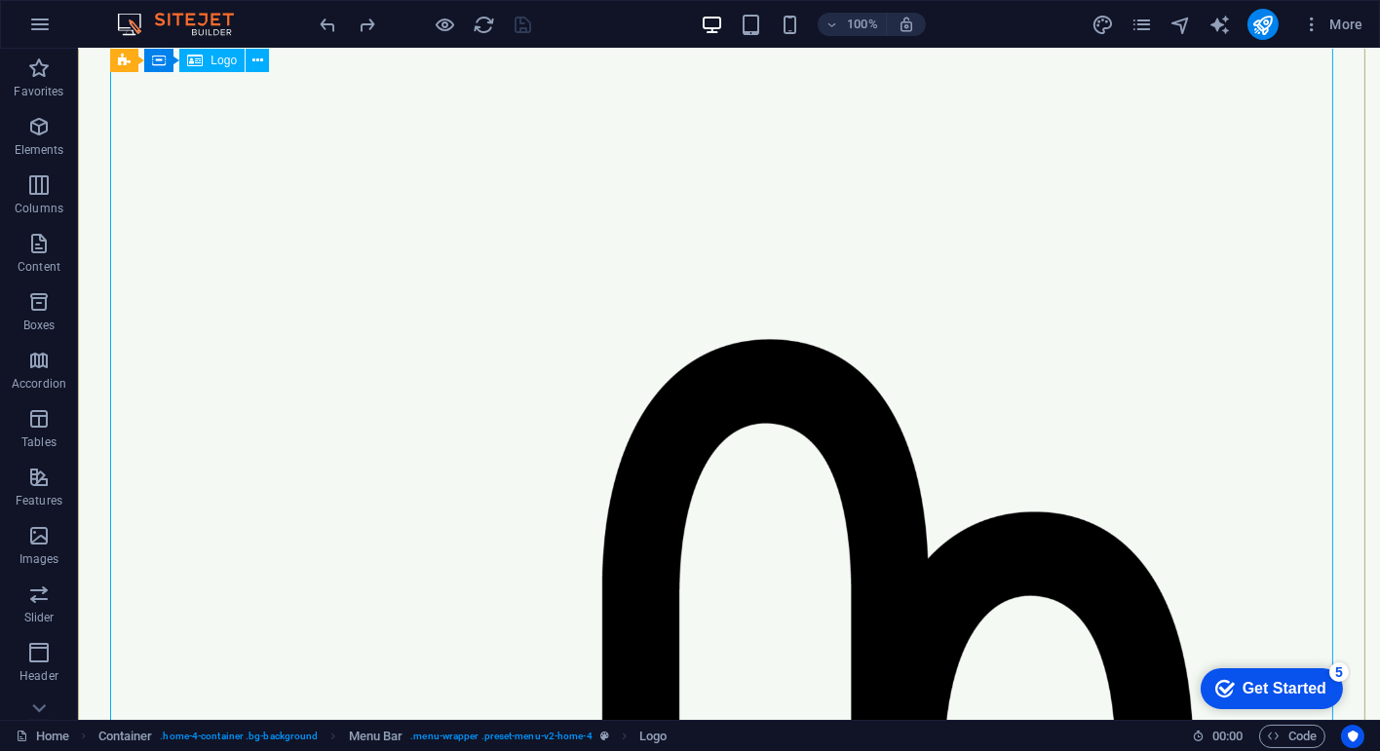
scroll to position [0, 0]
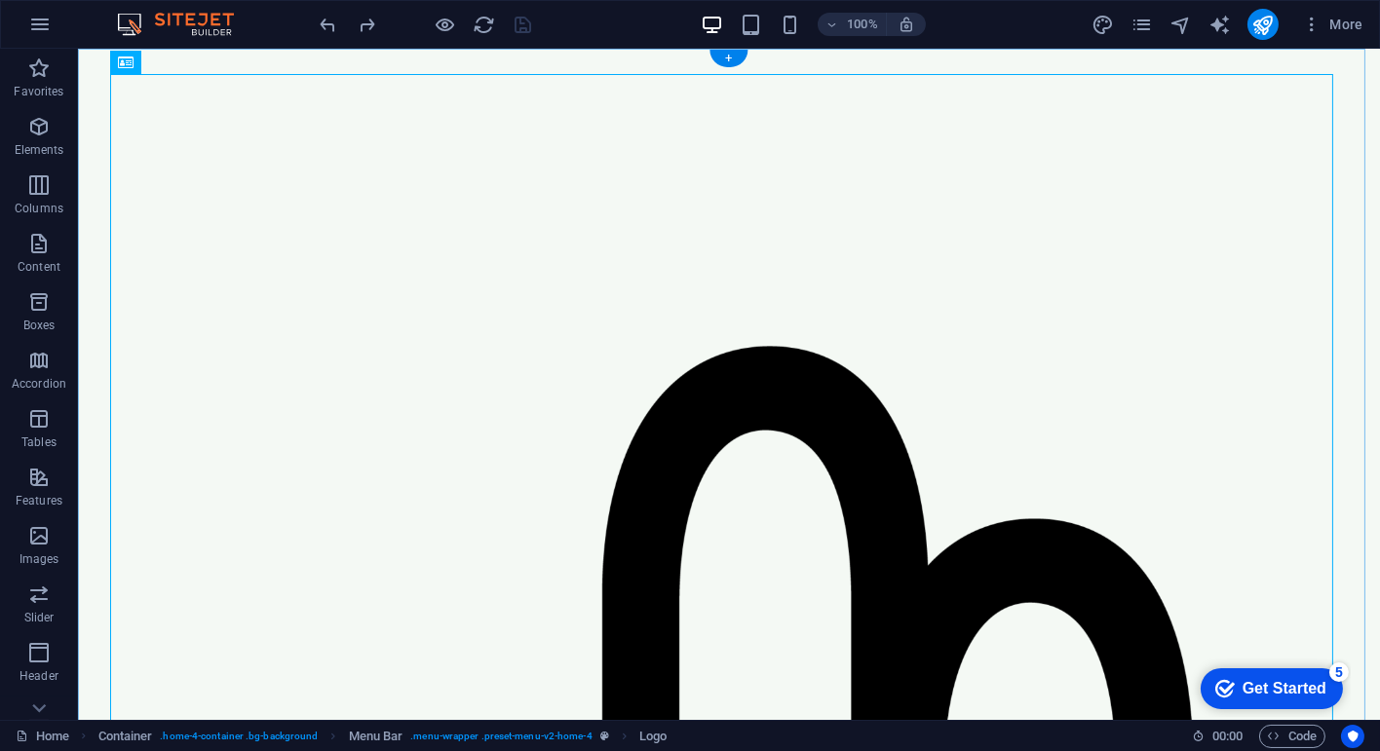
click at [730, 59] on div "+" at bounding box center [729, 59] width 38 height 18
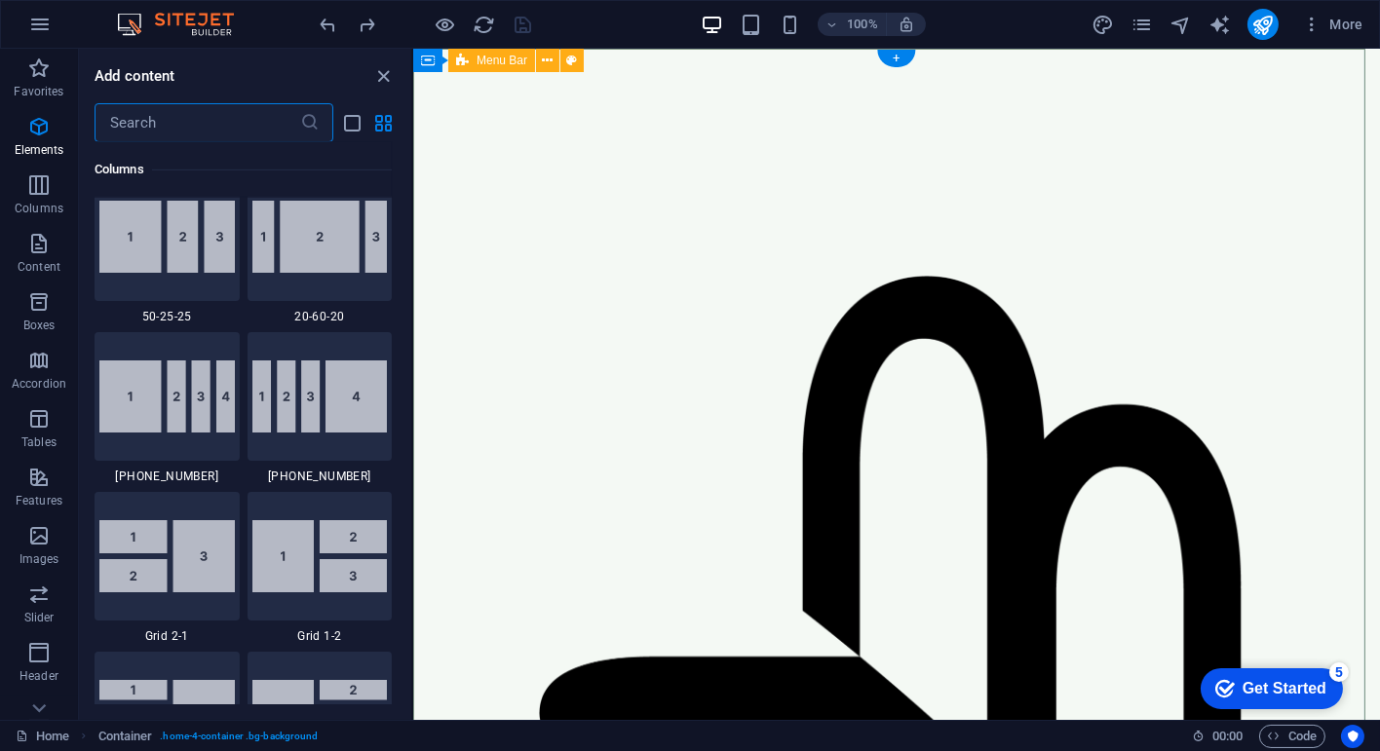
scroll to position [3410, 0]
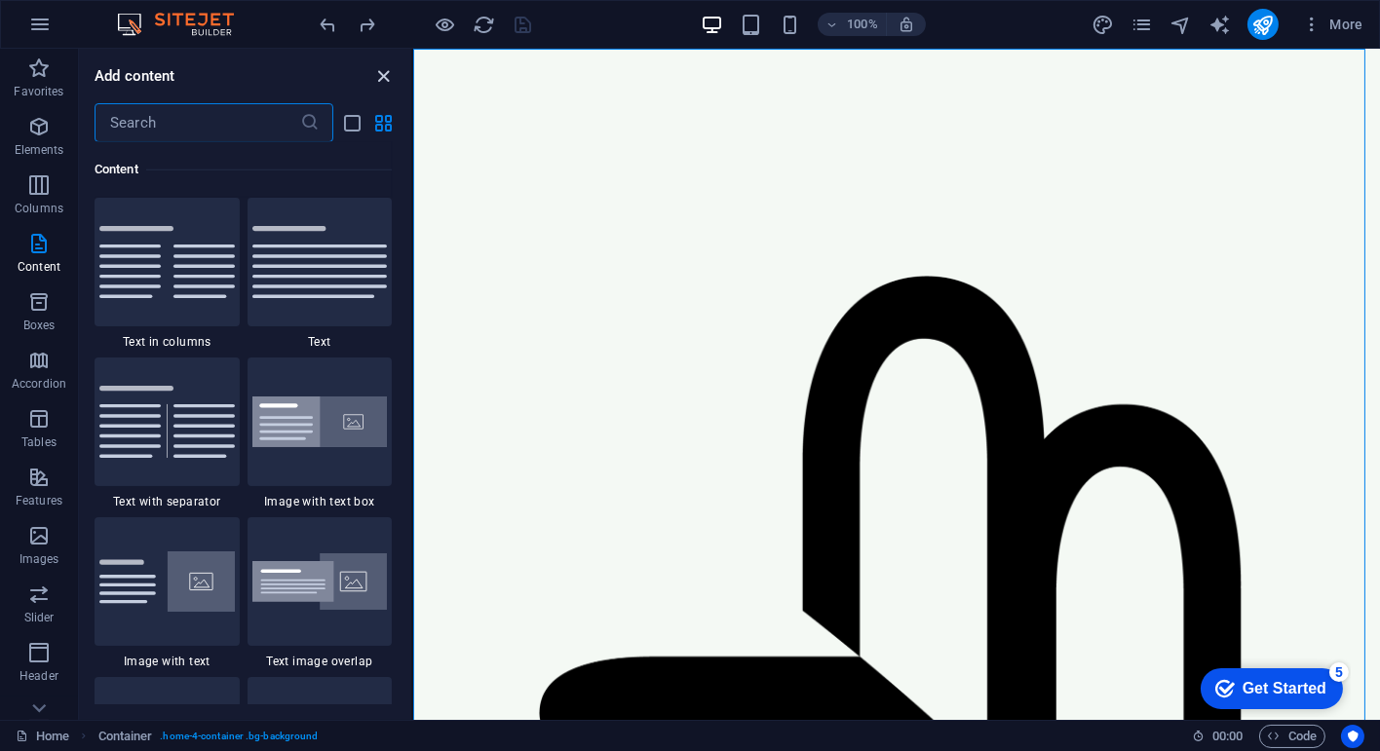
click at [382, 77] on icon "close panel" at bounding box center [384, 76] width 22 height 22
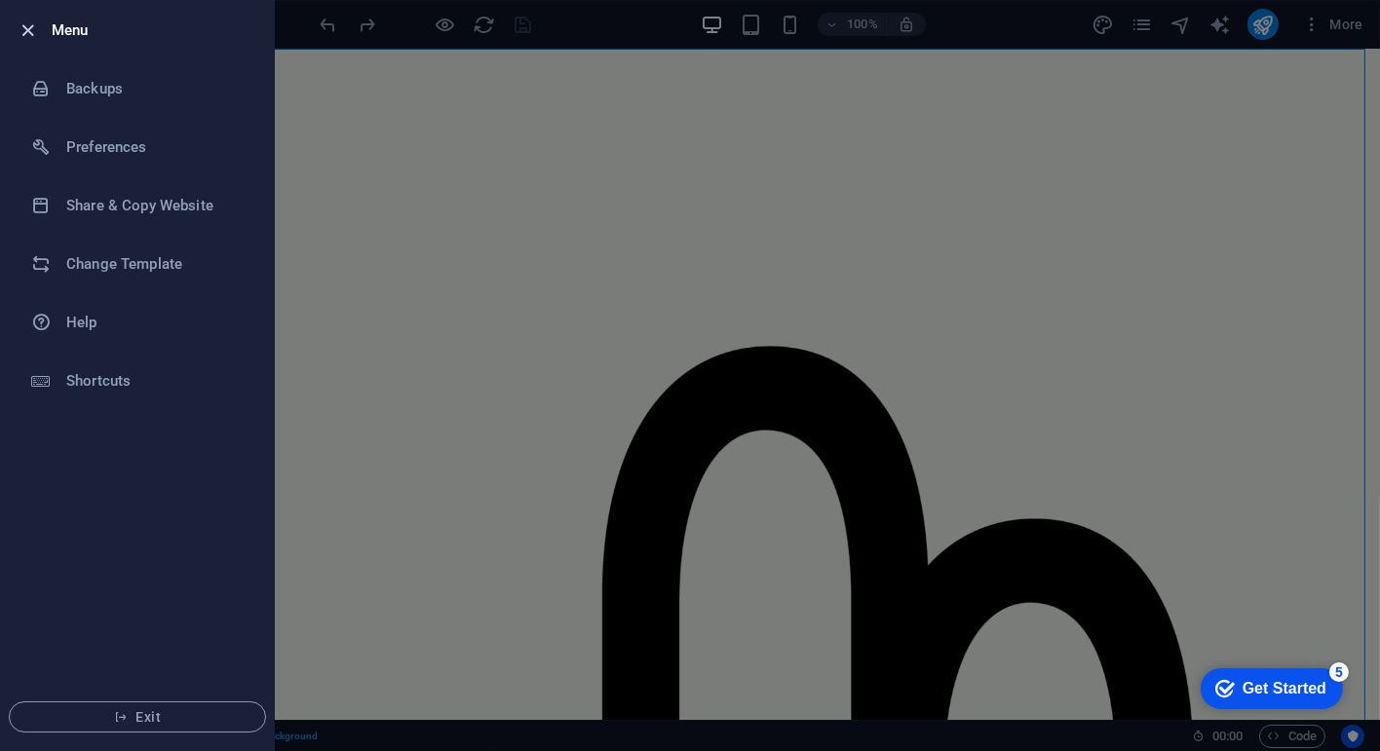
click at [27, 30] on icon "button" at bounding box center [29, 30] width 22 height 22
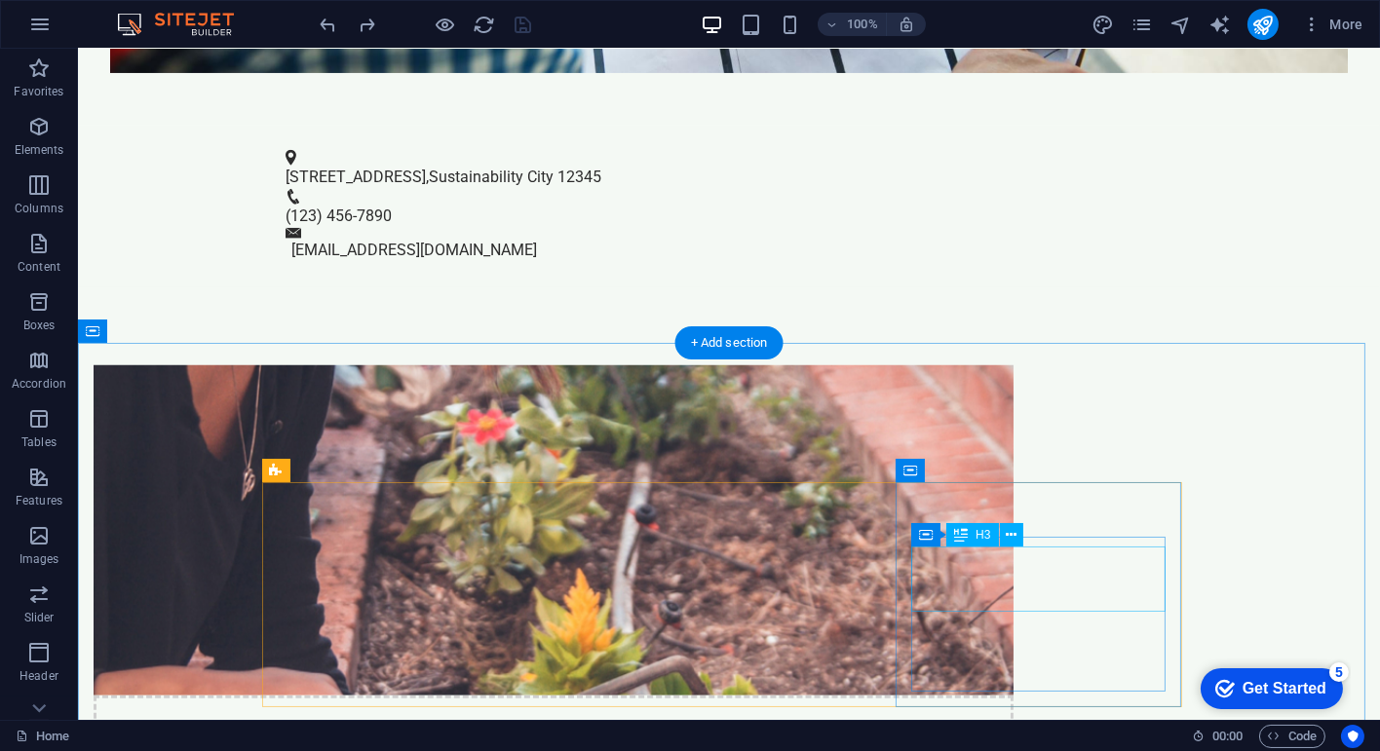
scroll to position [2921, 0]
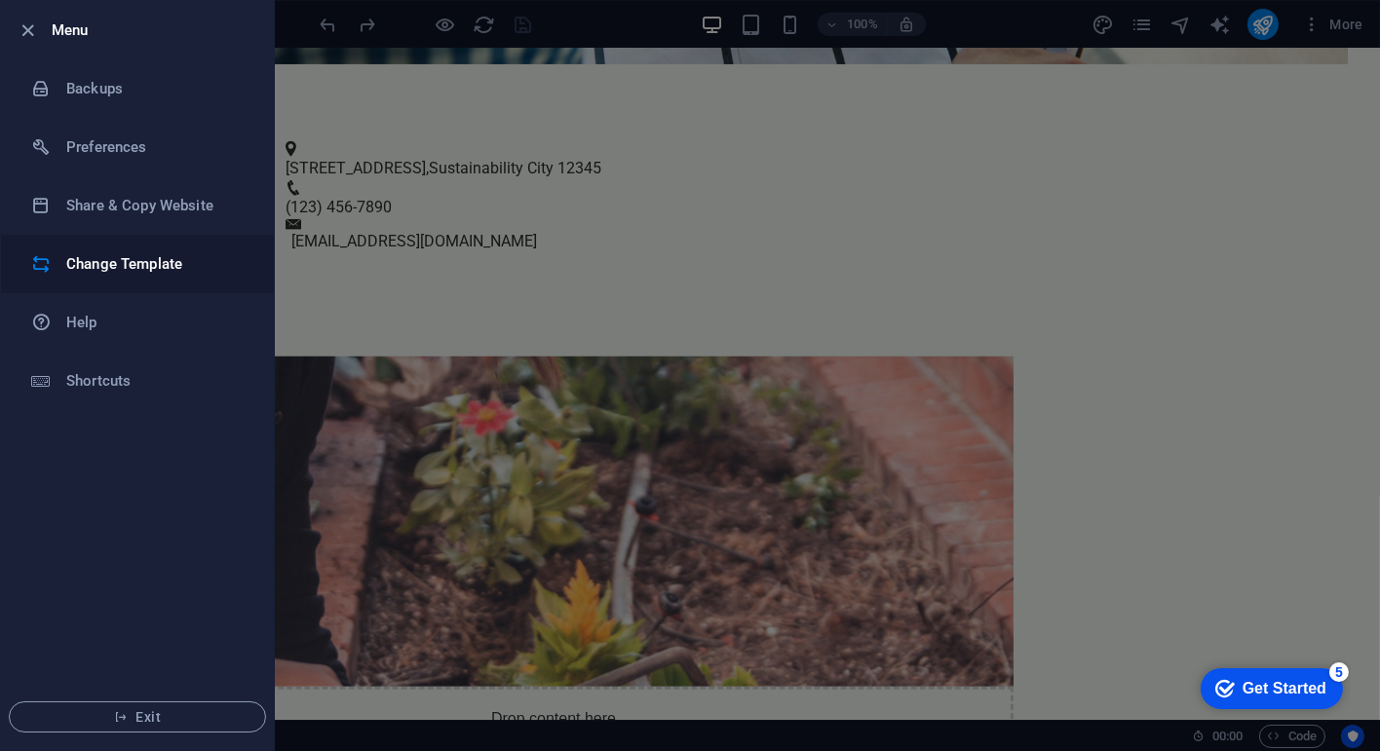
click at [130, 274] on h6 "Change Template" at bounding box center [156, 263] width 180 height 23
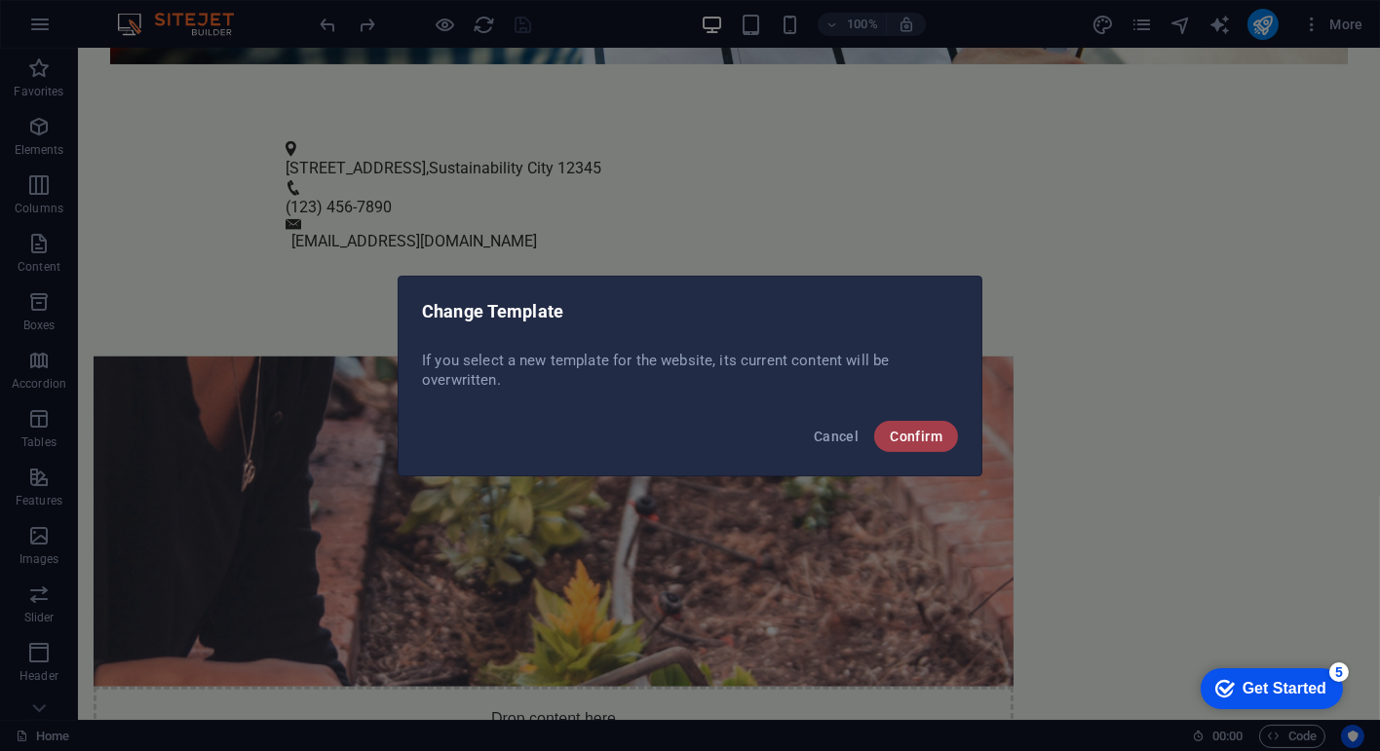
click at [908, 437] on span "Confirm" at bounding box center [916, 437] width 53 height 16
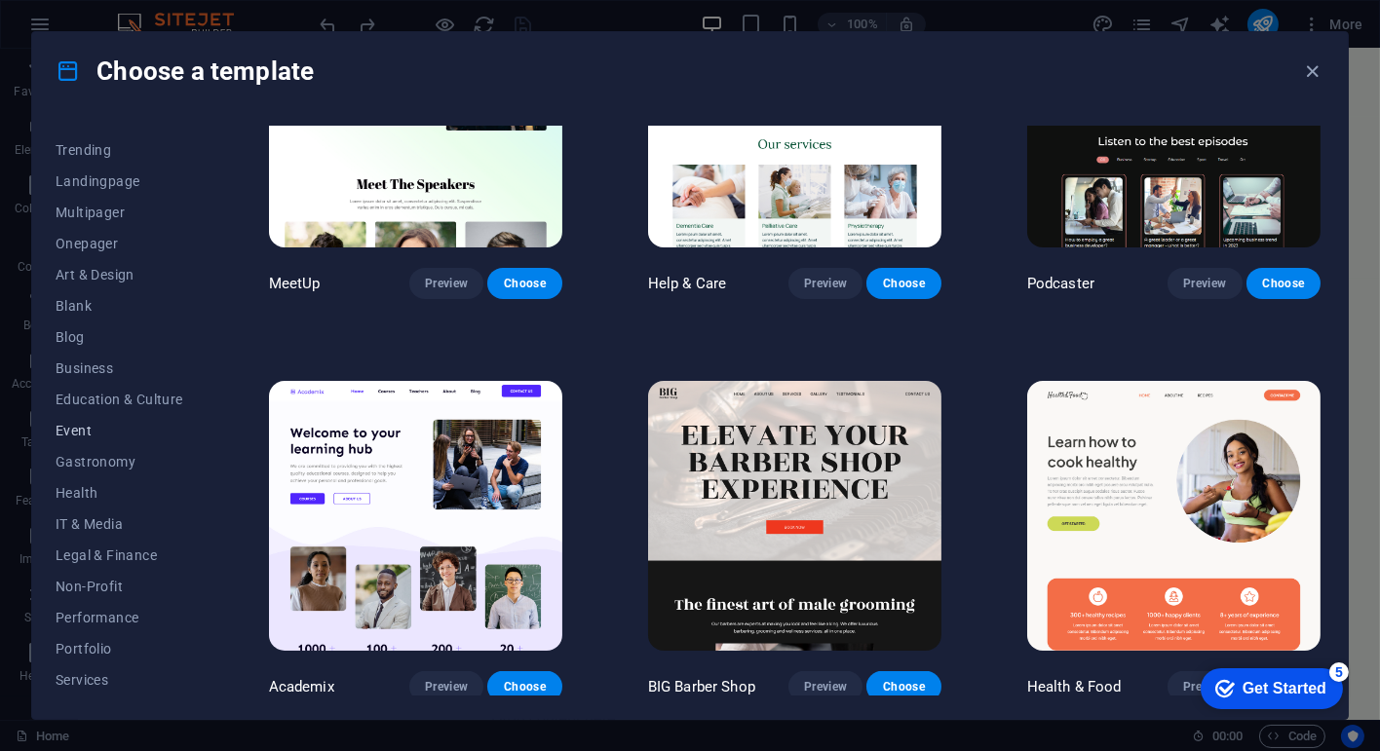
scroll to position [13, 0]
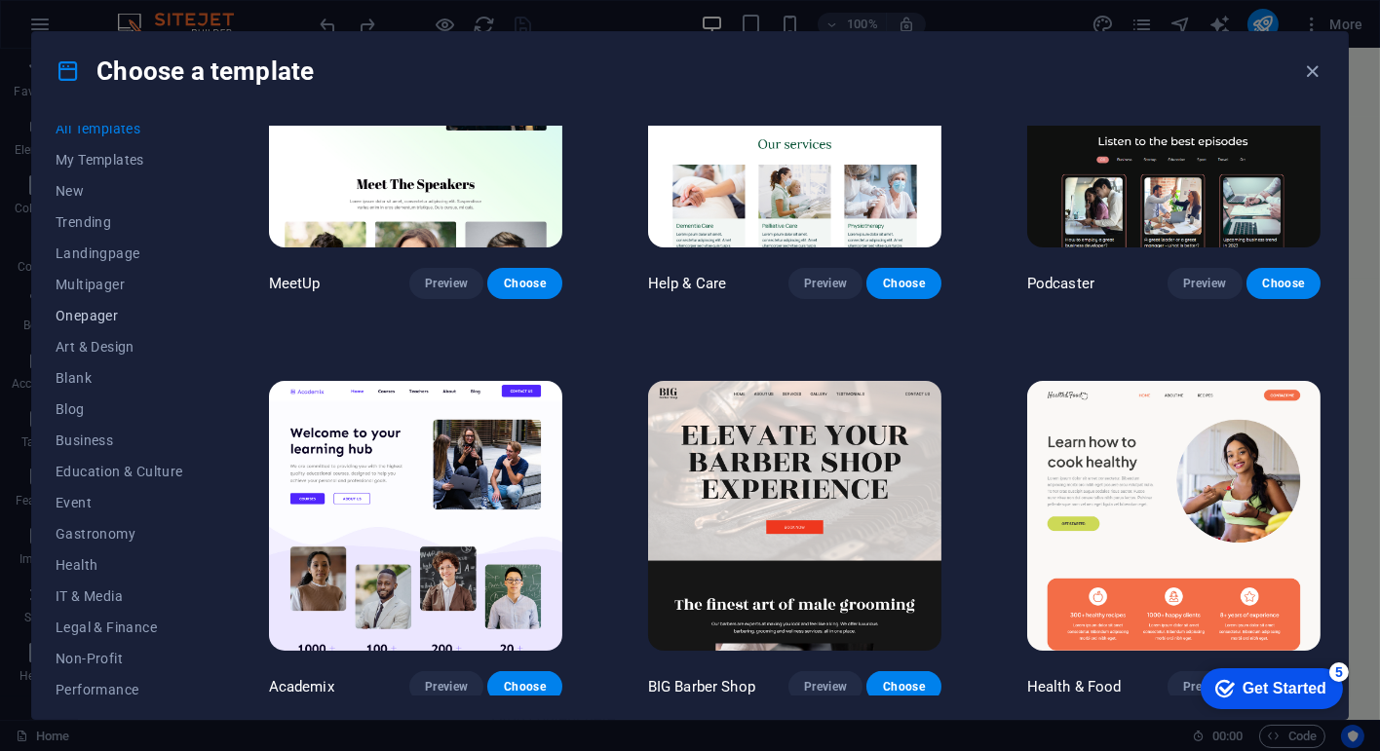
click at [106, 314] on span "Onepager" at bounding box center [120, 316] width 128 height 16
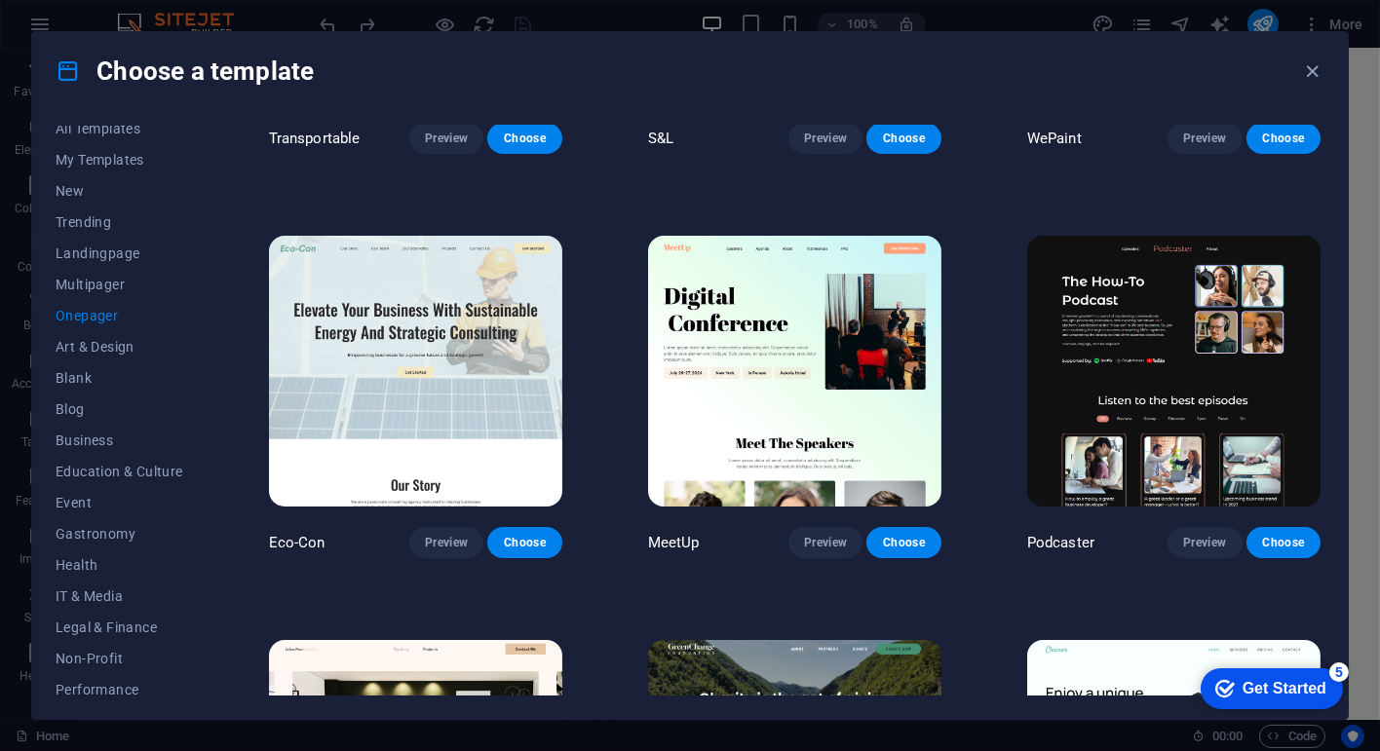
scroll to position [268, 0]
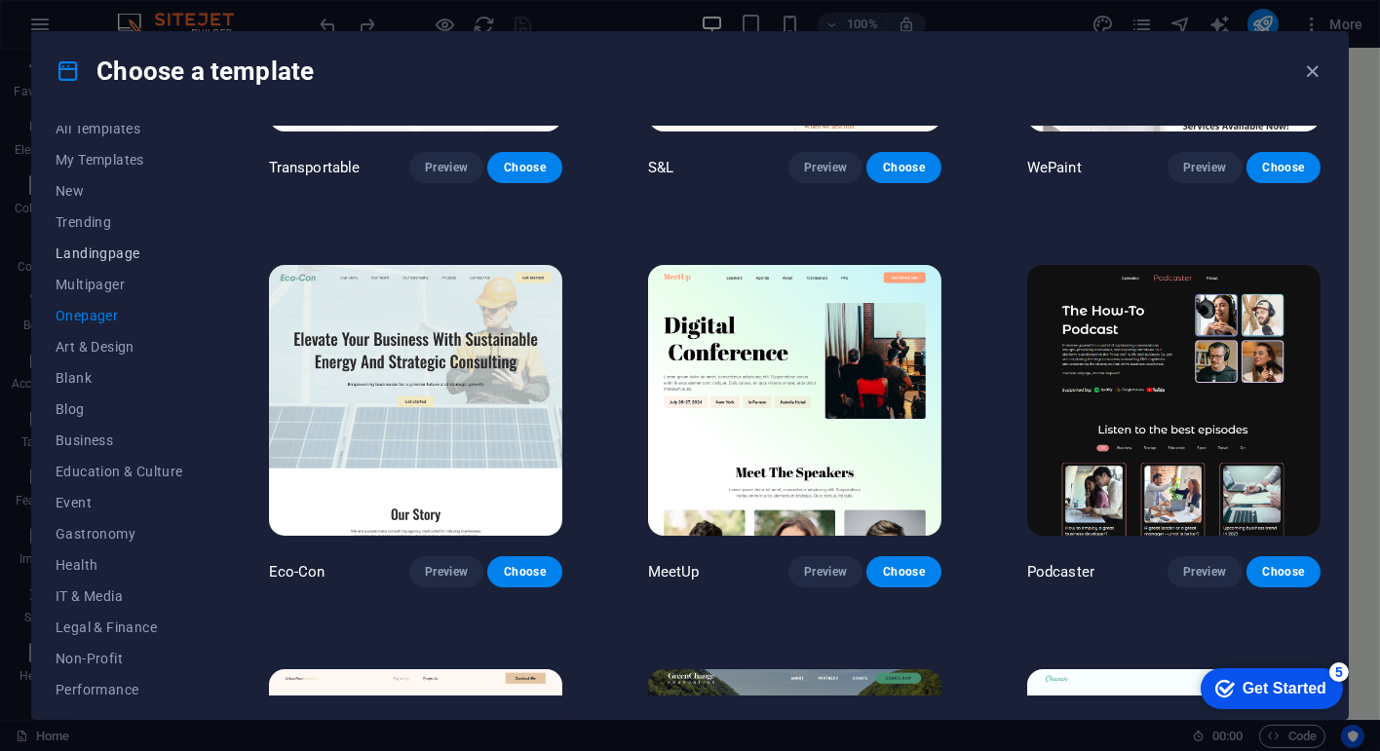
click at [111, 259] on span "Landingpage" at bounding box center [120, 254] width 128 height 16
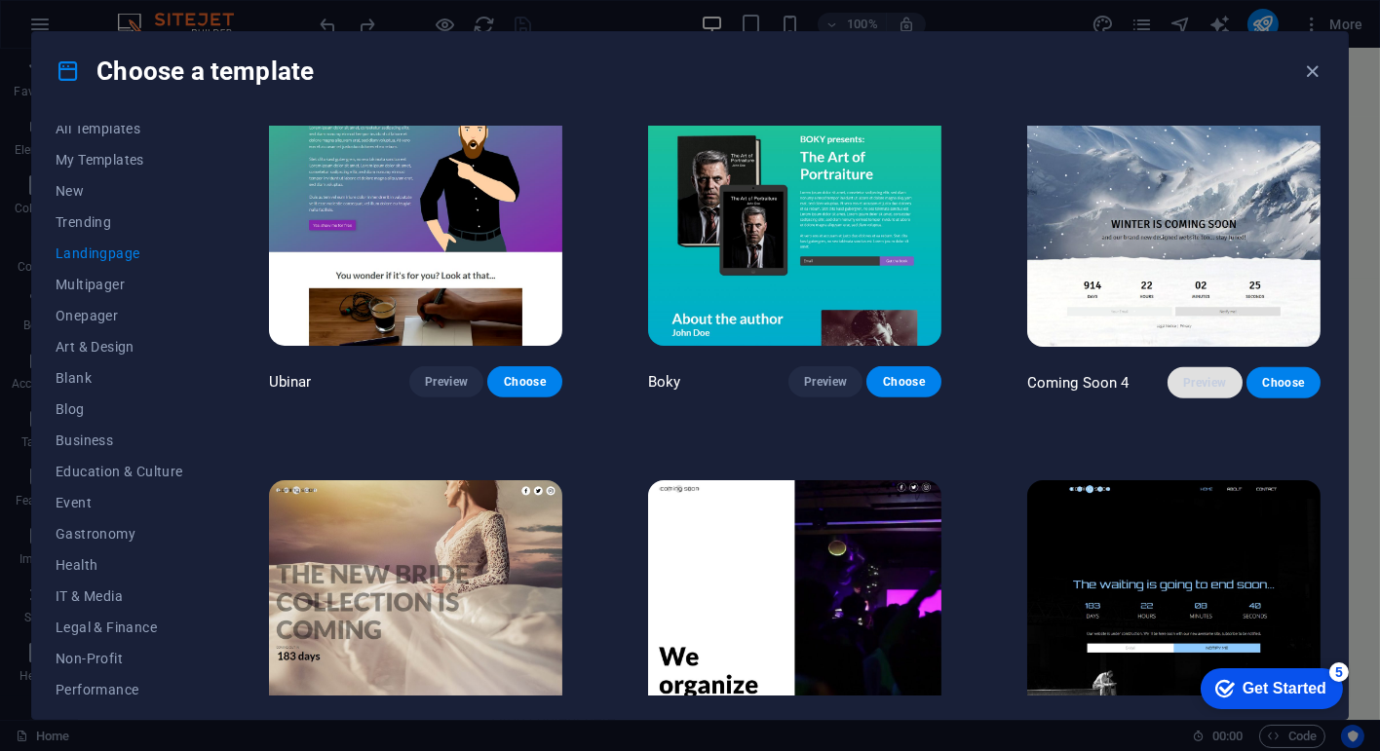
scroll to position [2966, 0]
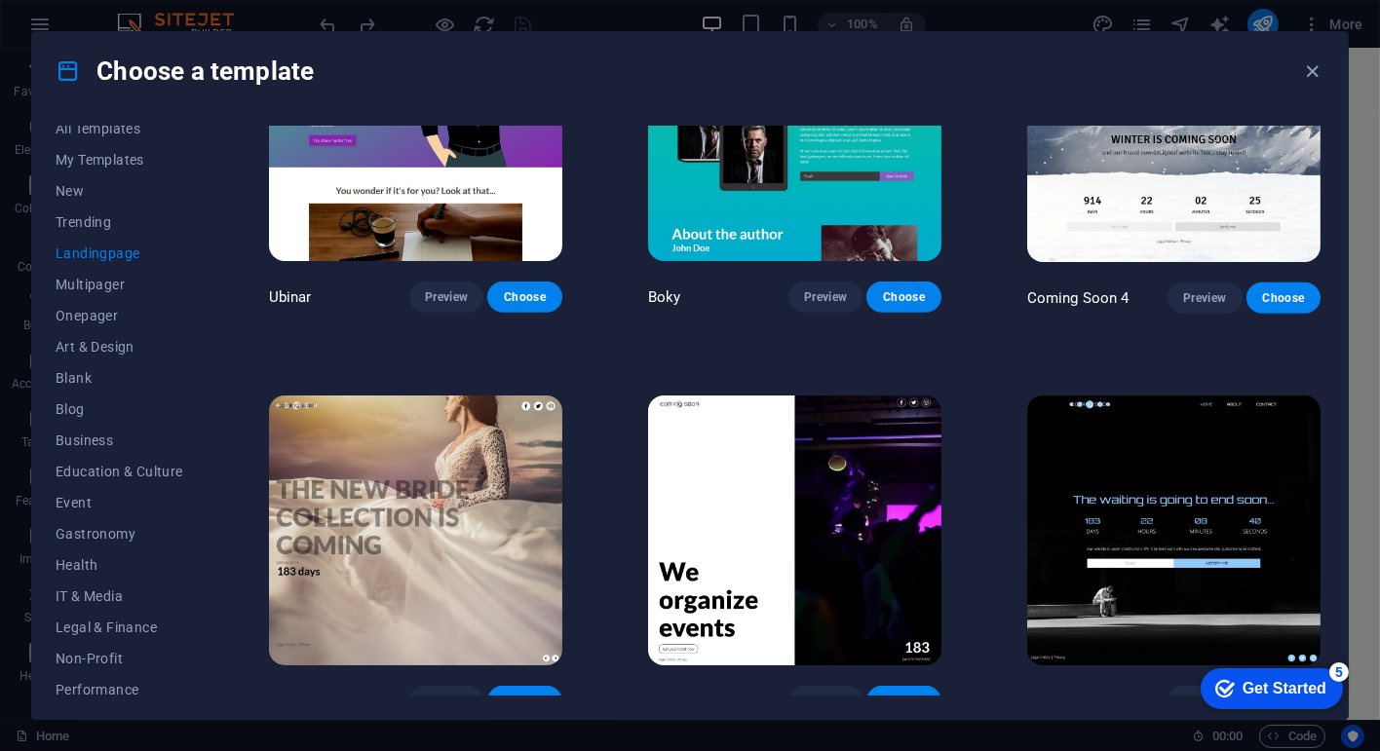
click at [828, 540] on img at bounding box center [794, 531] width 293 height 270
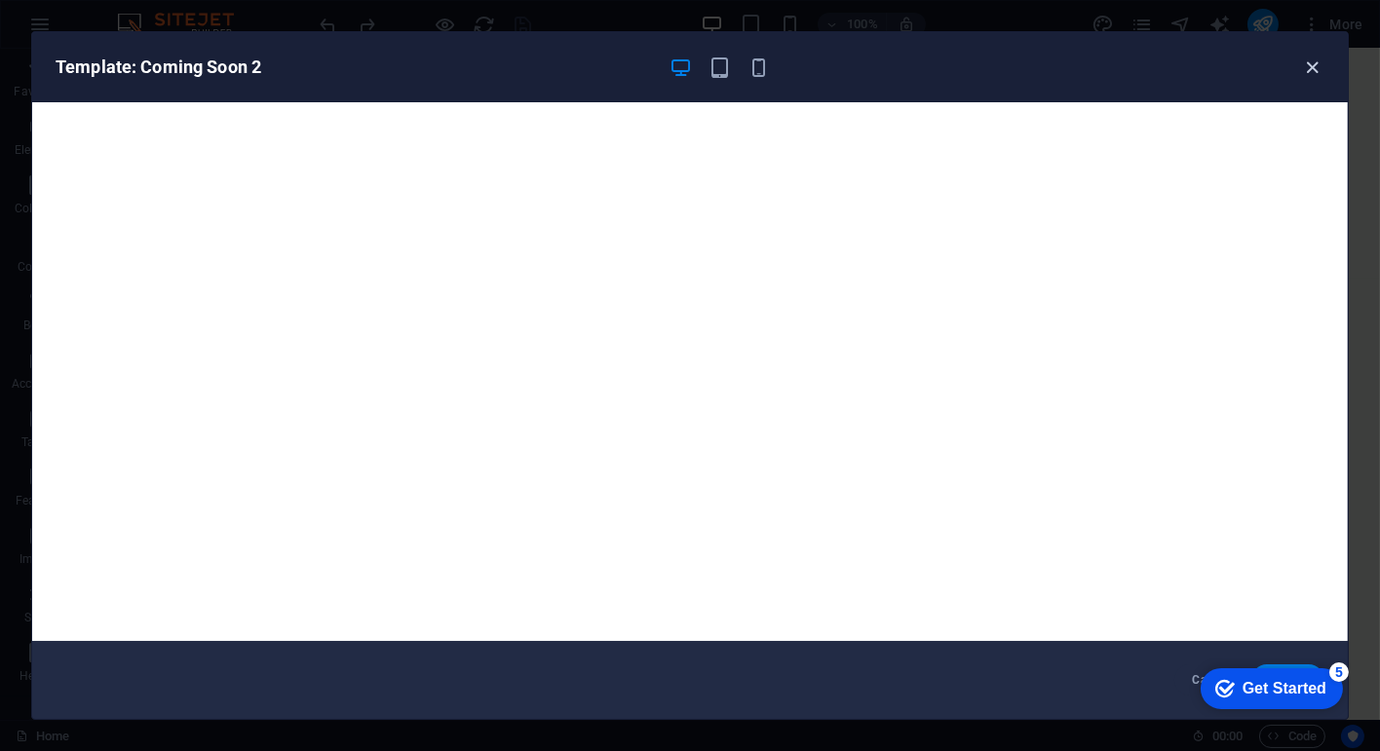
click at [1316, 69] on icon "button" at bounding box center [1313, 68] width 22 height 22
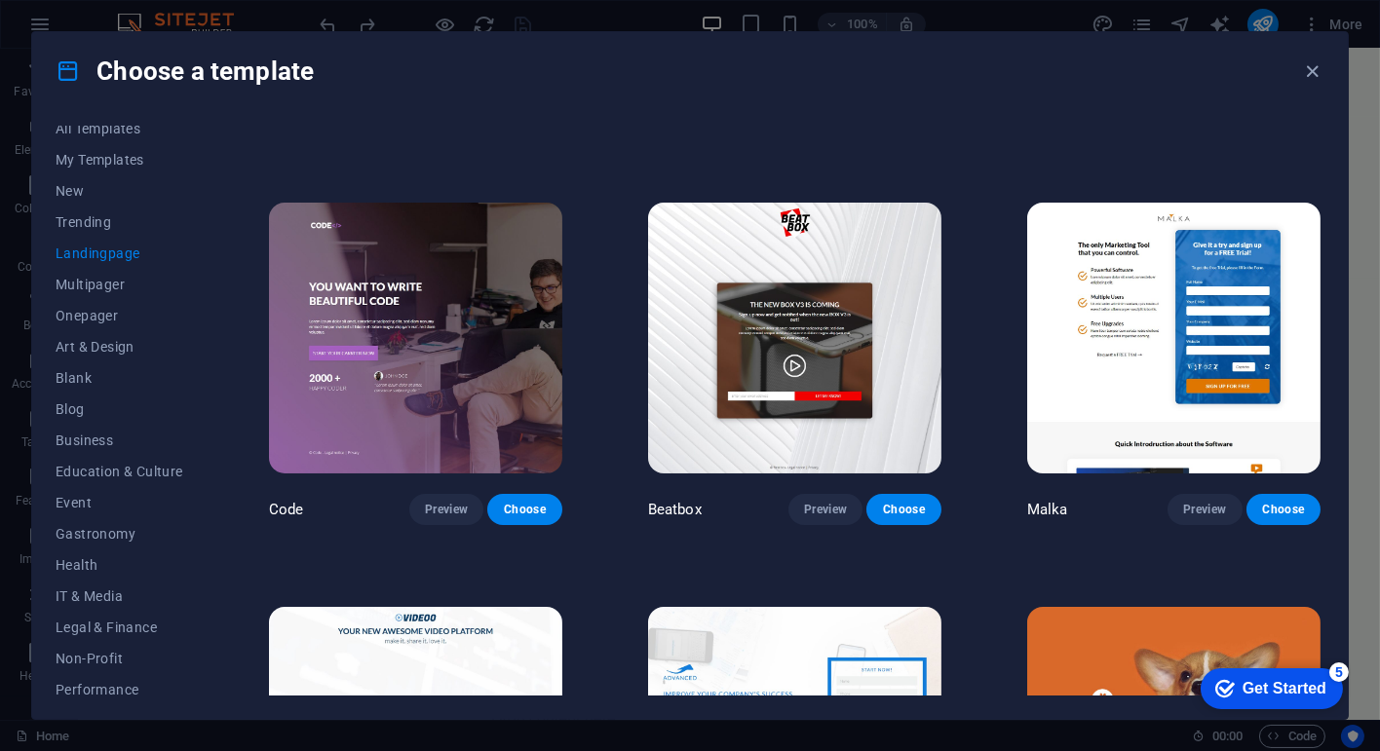
scroll to position [390, 0]
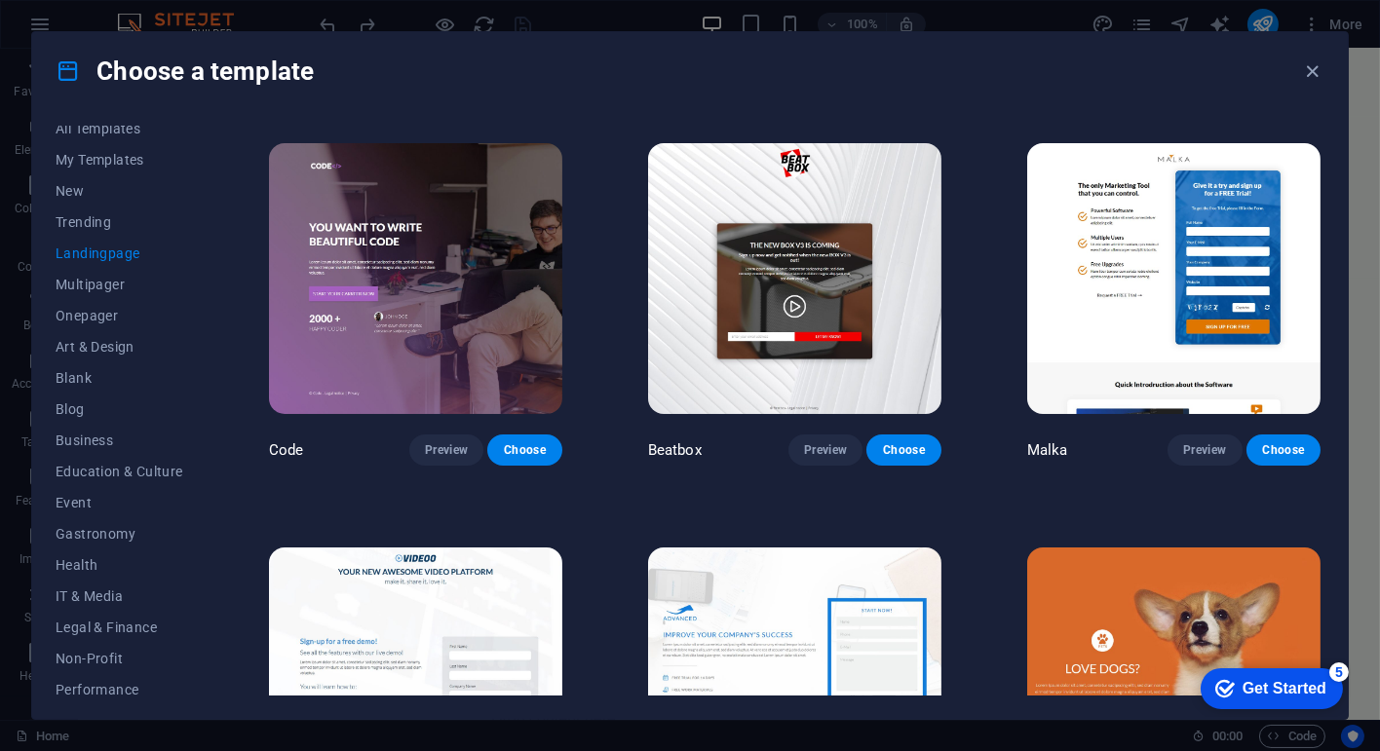
click at [945, 100] on div "Choose a template" at bounding box center [690, 71] width 1316 height 78
